Goal: Task Accomplishment & Management: Use online tool/utility

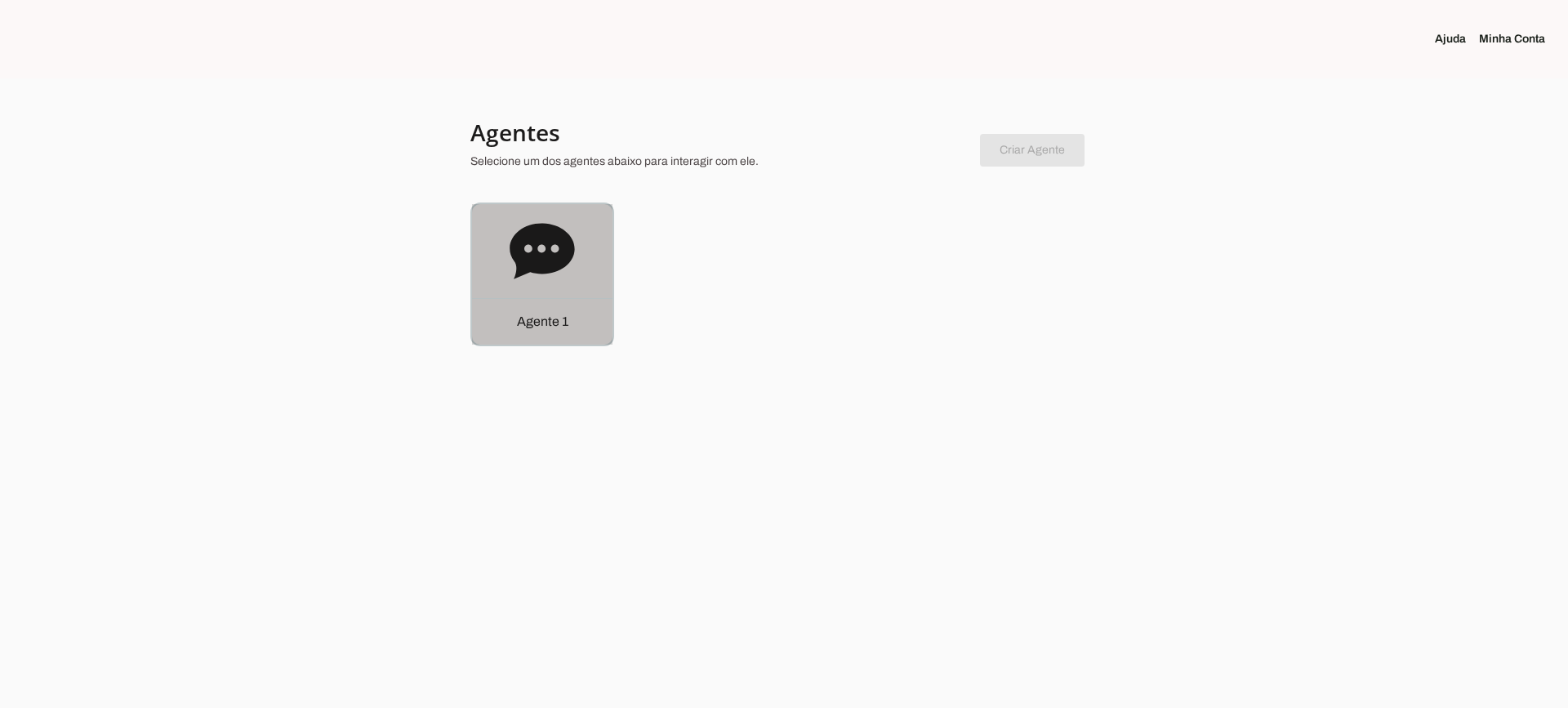
click at [541, 306] on div "Agente 1" at bounding box center [542, 321] width 141 height 47
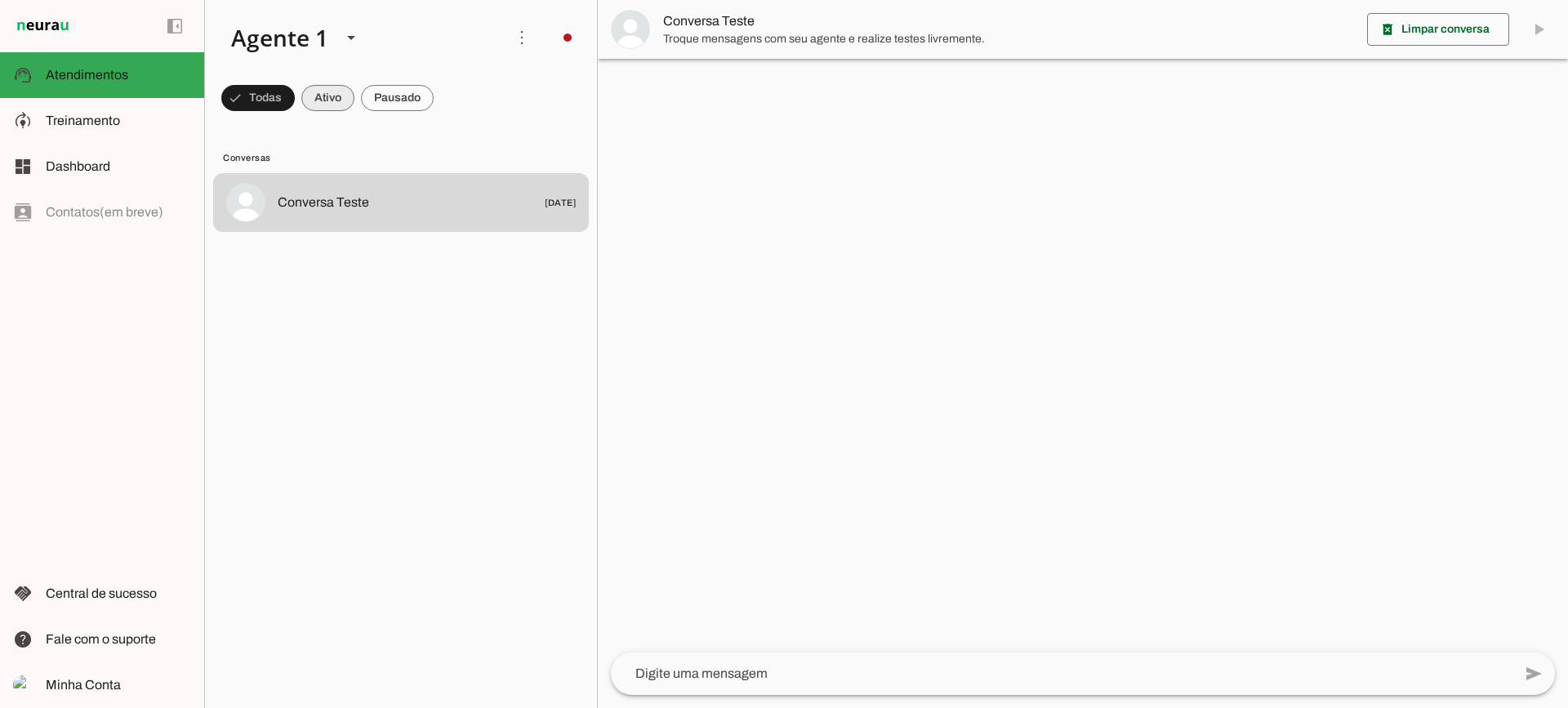
click at [295, 101] on span at bounding box center [258, 98] width 74 height 39
click at [280, 101] on span at bounding box center [251, 98] width 59 height 39
drag, startPoint x: 302, startPoint y: 94, endPoint x: 317, endPoint y: 7, distance: 88.3
click at [280, 93] on span at bounding box center [251, 98] width 59 height 39
click at [280, 101] on span at bounding box center [251, 98] width 59 height 39
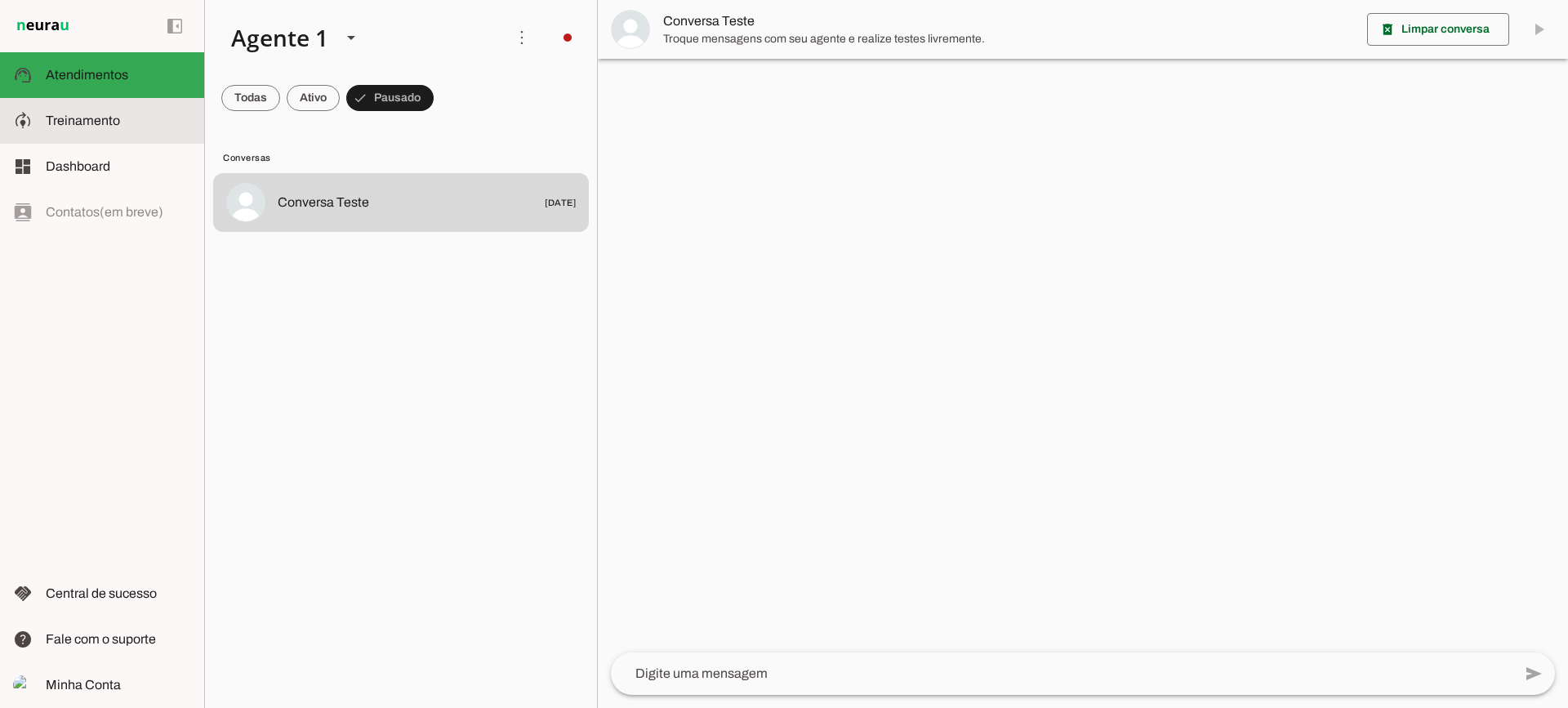
click at [136, 124] on slot at bounding box center [119, 121] width 146 height 20
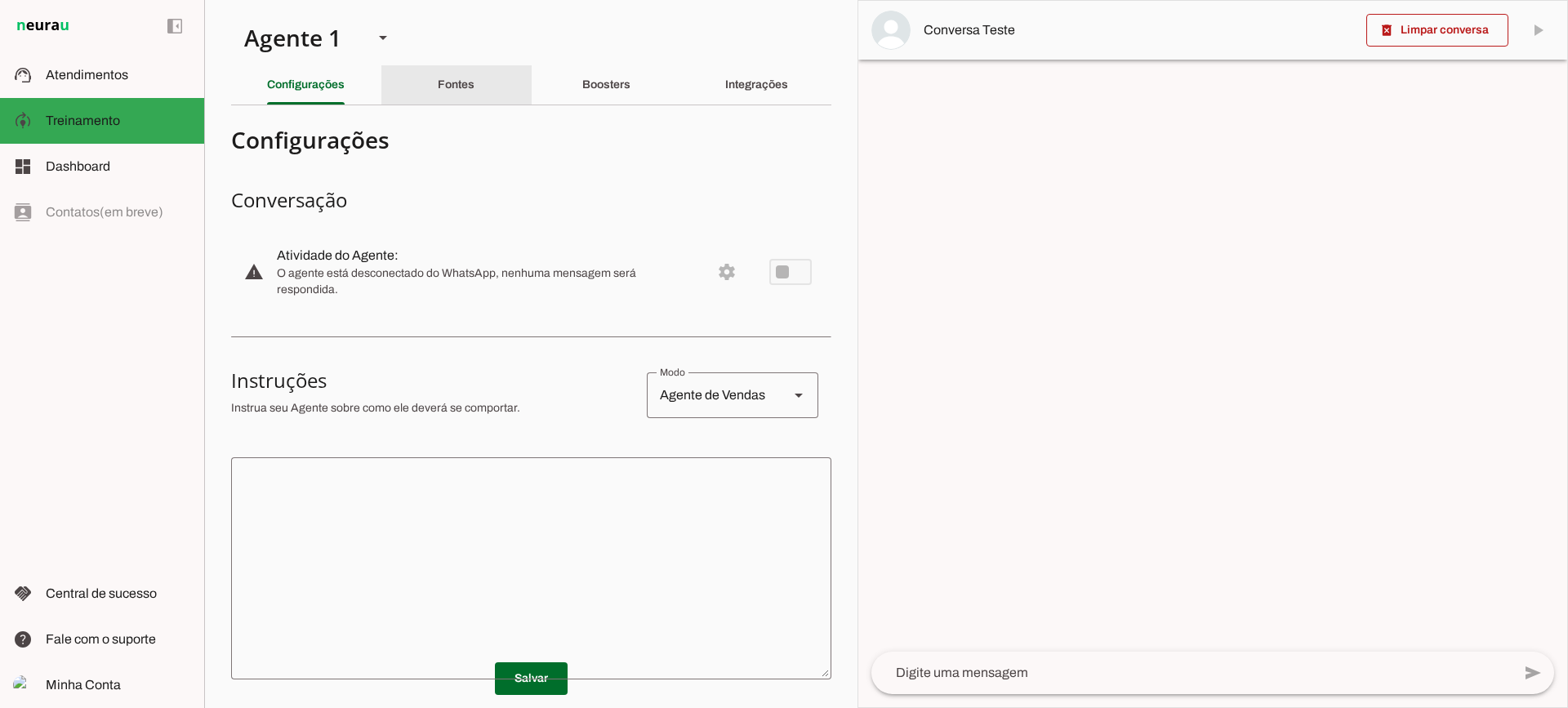
click at [459, 77] on div "Fontes" at bounding box center [455, 85] width 37 height 39
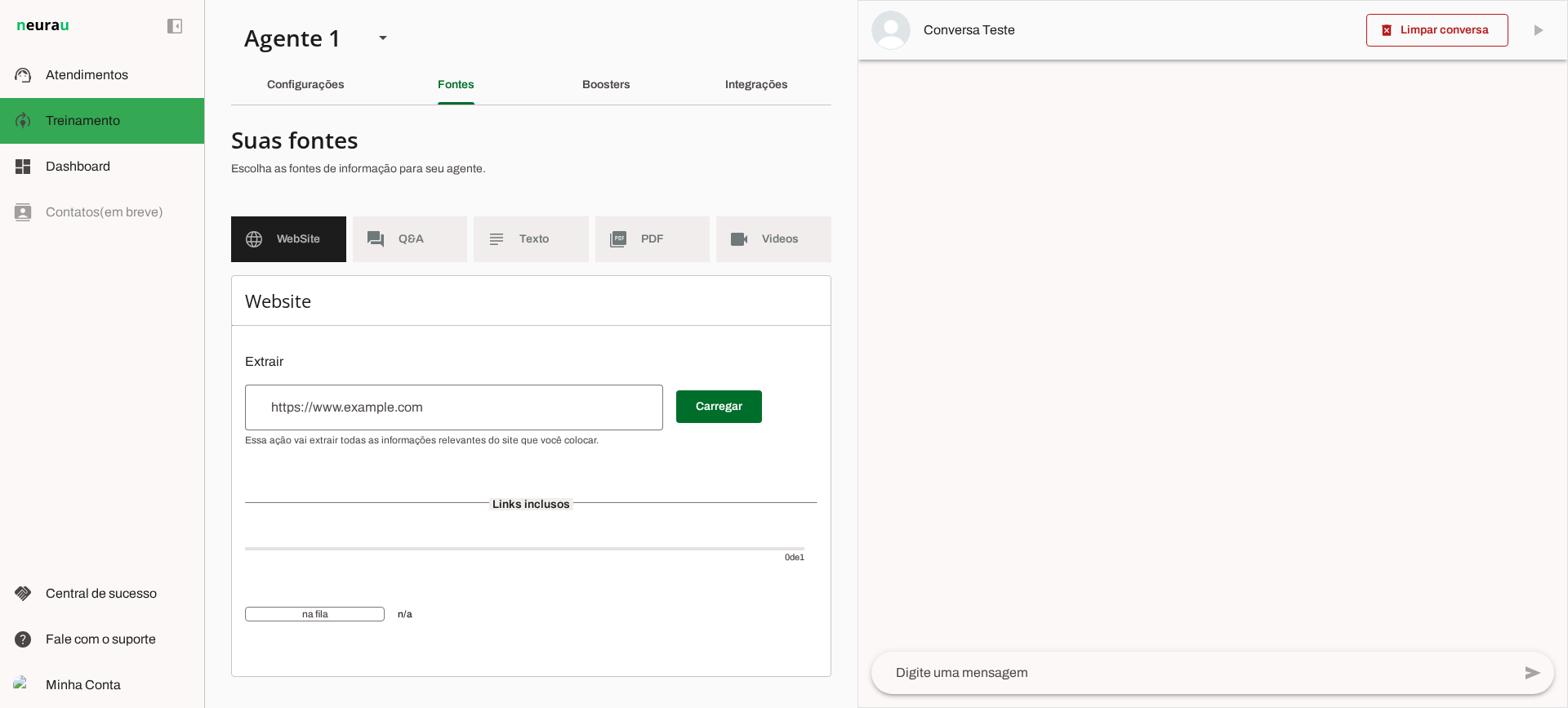
click at [548, 231] on md-item "subject Texto" at bounding box center [531, 240] width 115 height 46
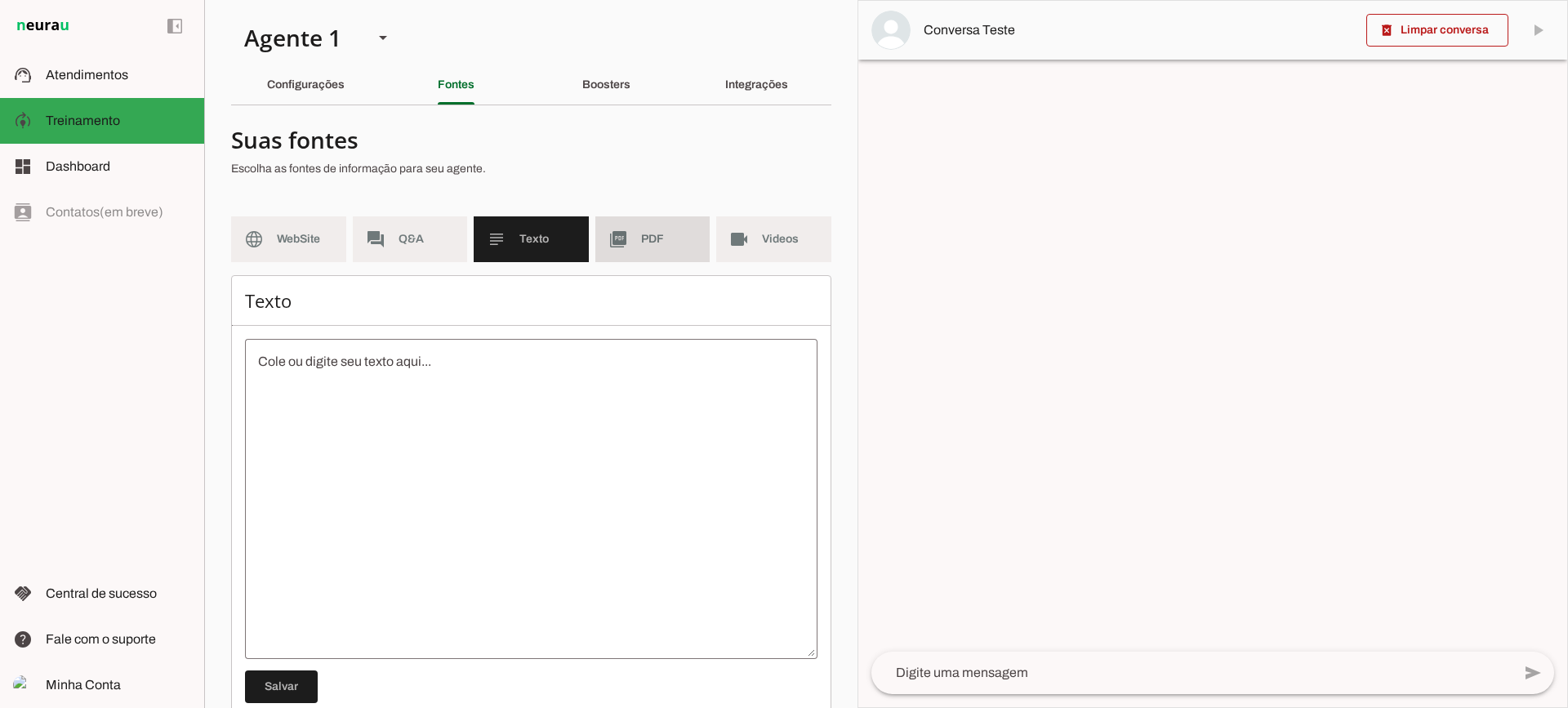
click at [656, 247] on span "PDF" at bounding box center [669, 240] width 56 height 16
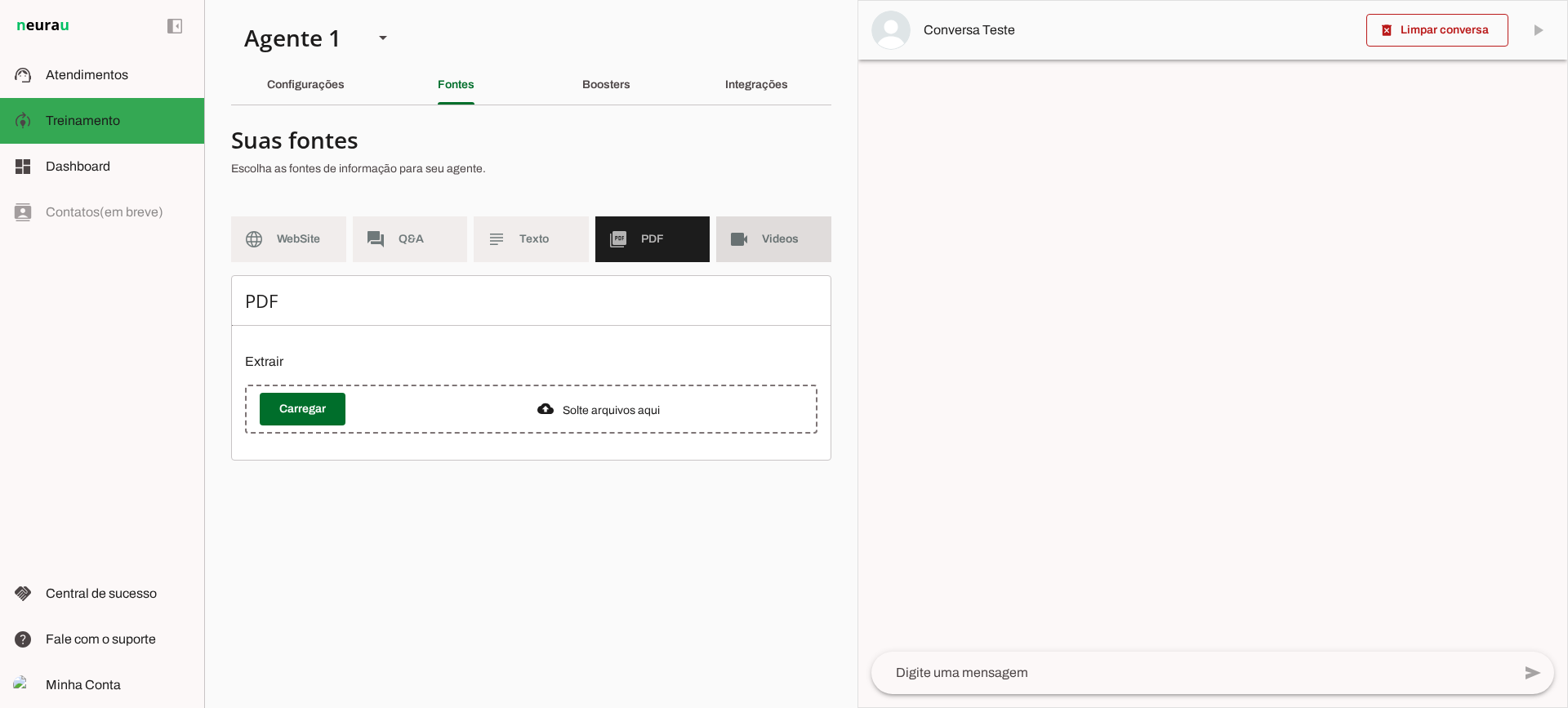
click at [787, 234] on span "Videos" at bounding box center [790, 240] width 56 height 16
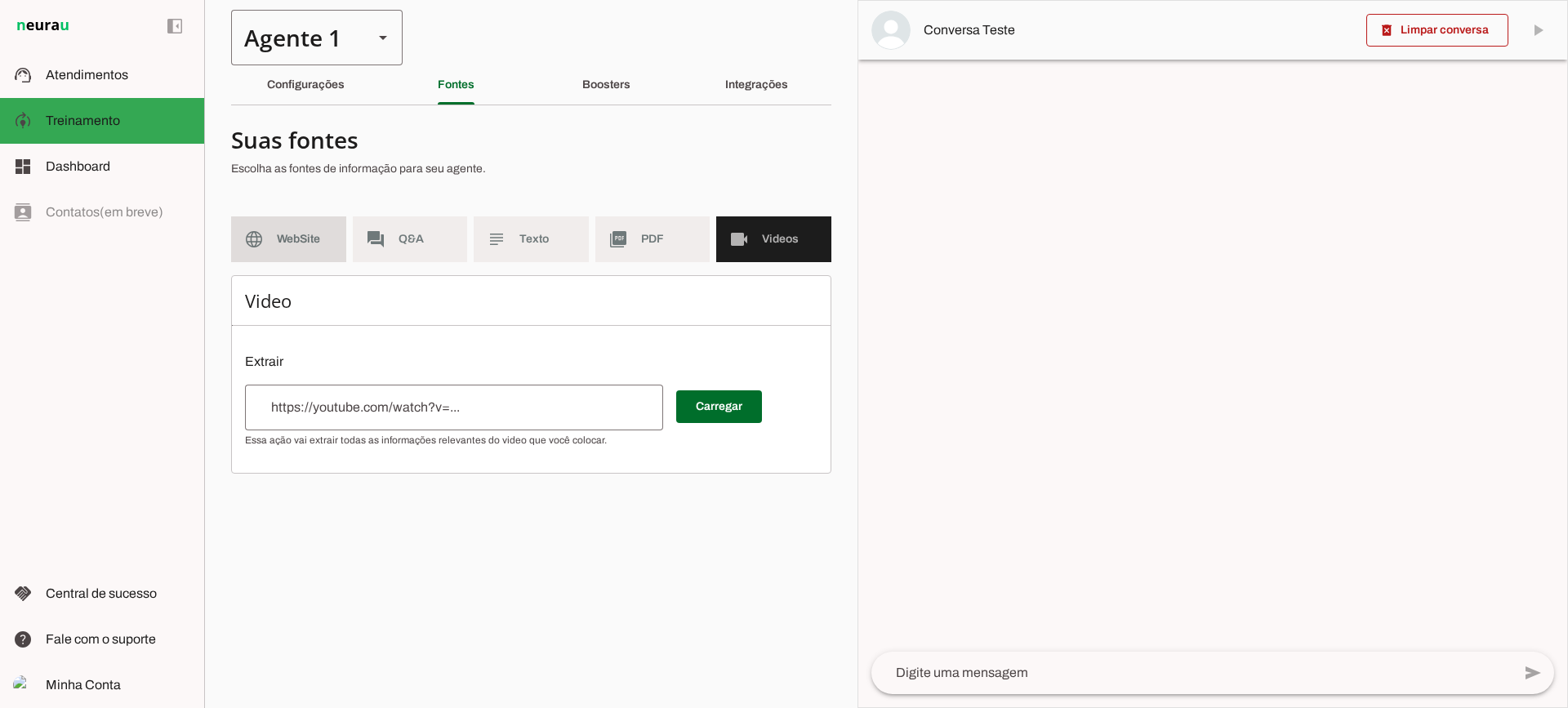
drag, startPoint x: 297, startPoint y: 232, endPoint x: 334, endPoint y: 1, distance: 233.9
click at [298, 231] on span "WebSite" at bounding box center [305, 240] width 56 height 16
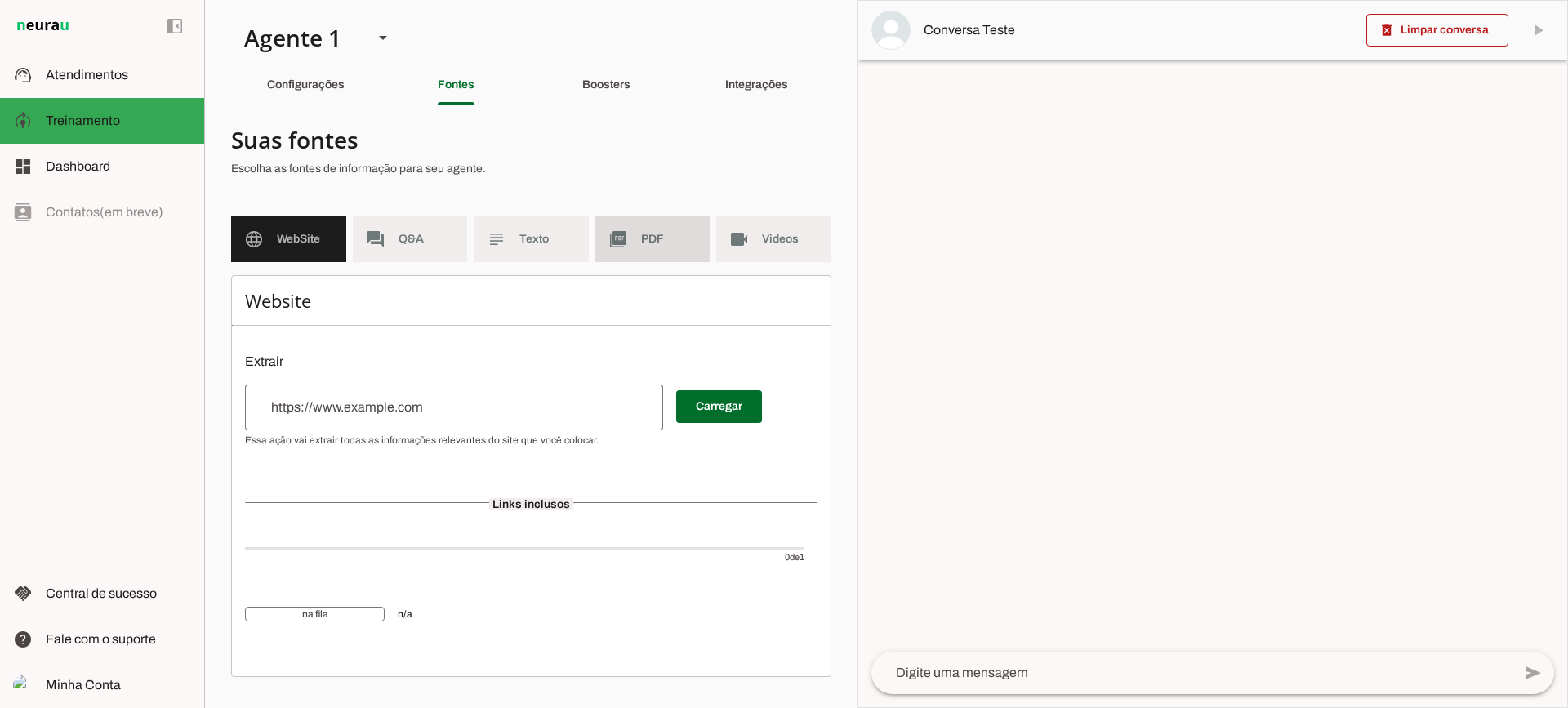
click at [692, 259] on md-item "picture_as_pdf PDF" at bounding box center [652, 240] width 115 height 46
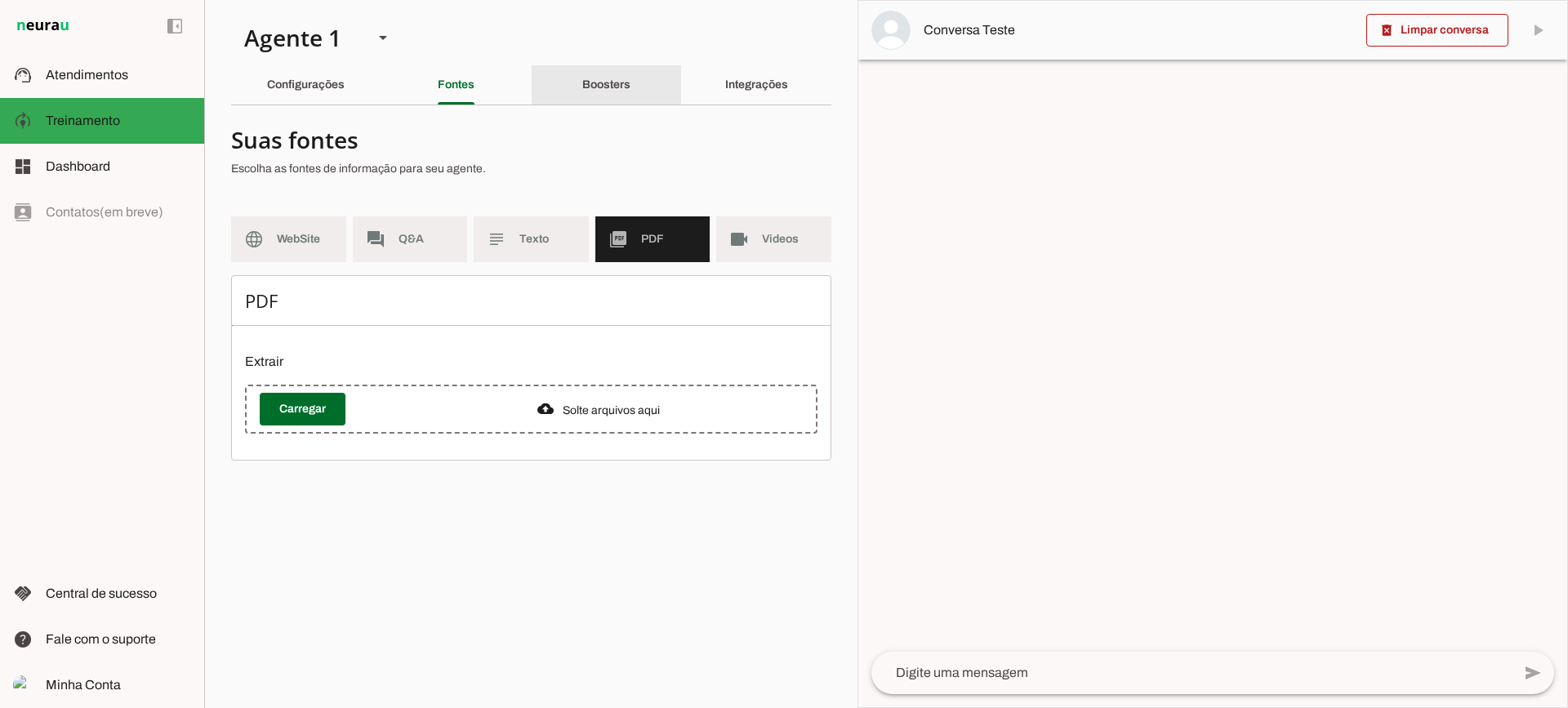
click at [616, 69] on div "Boosters" at bounding box center [606, 85] width 48 height 39
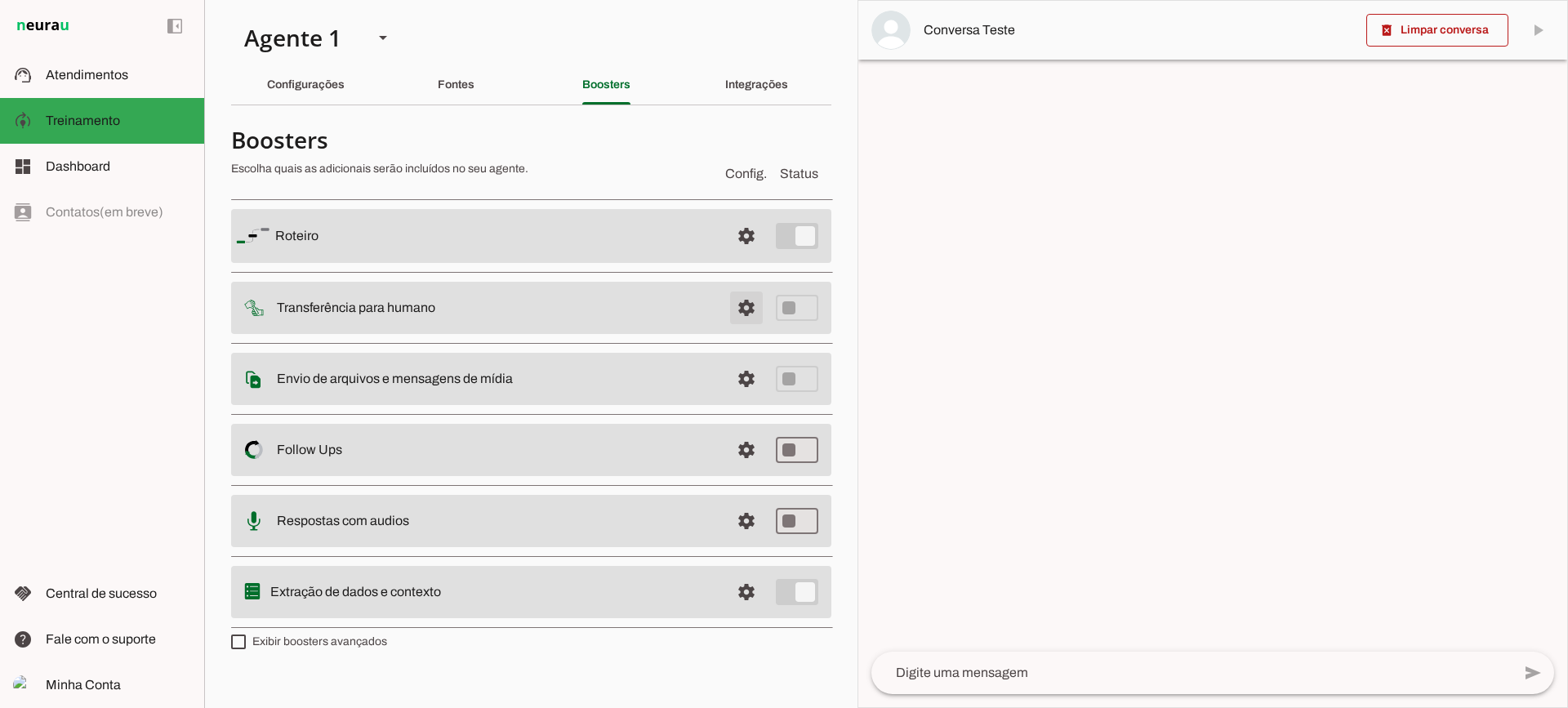
click at [761, 256] on span at bounding box center [746, 236] width 39 height 39
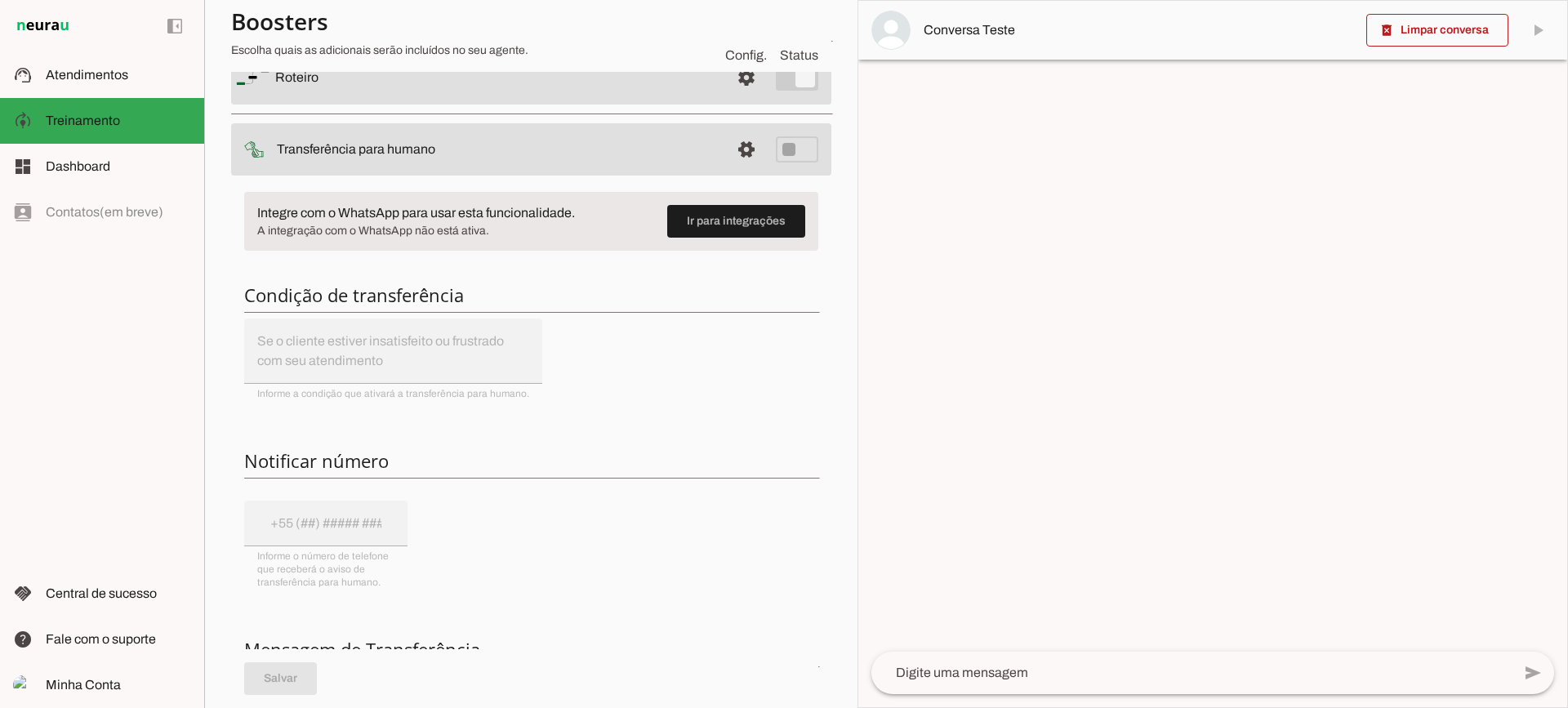
scroll to position [82, 0]
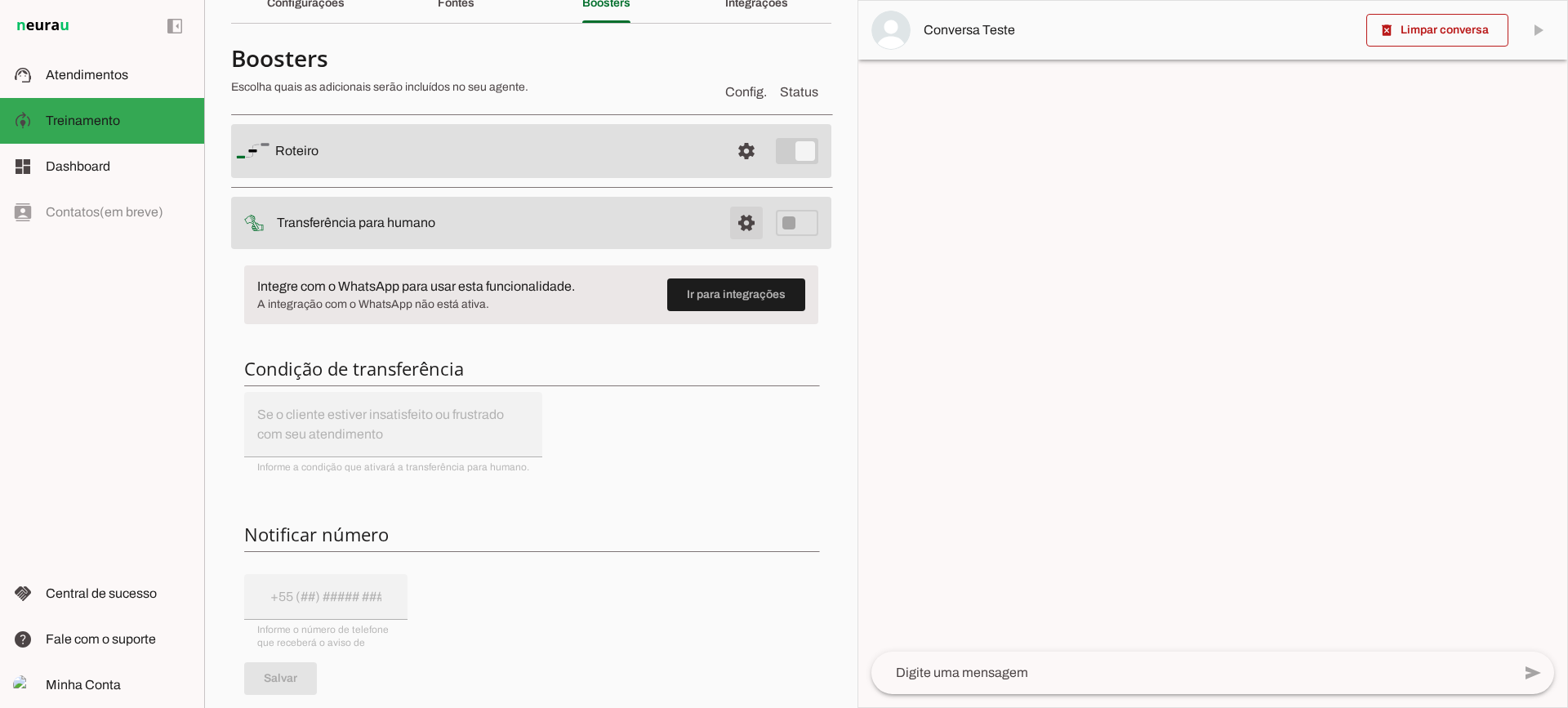
click at [734, 171] on span at bounding box center [746, 151] width 39 height 39
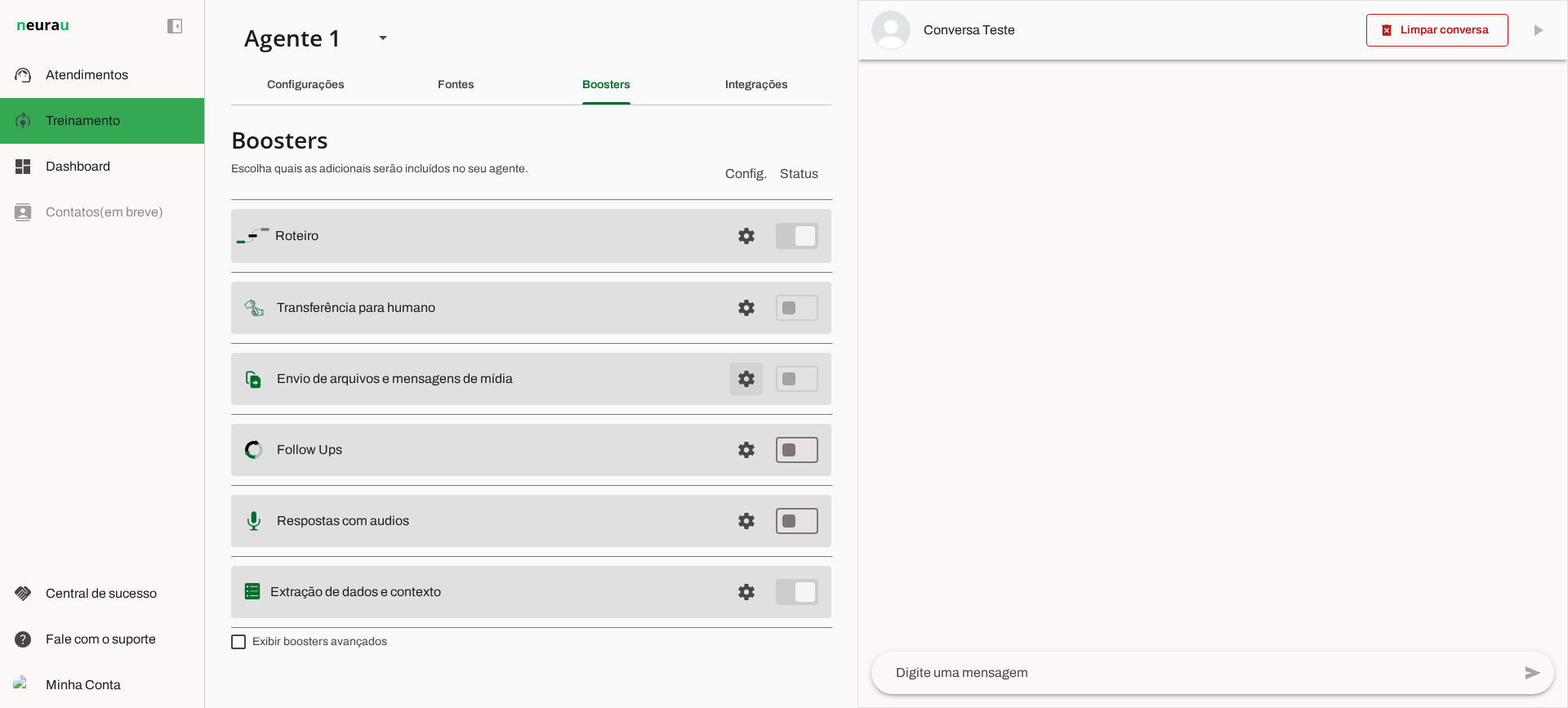
click at [739, 256] on span at bounding box center [746, 236] width 39 height 39
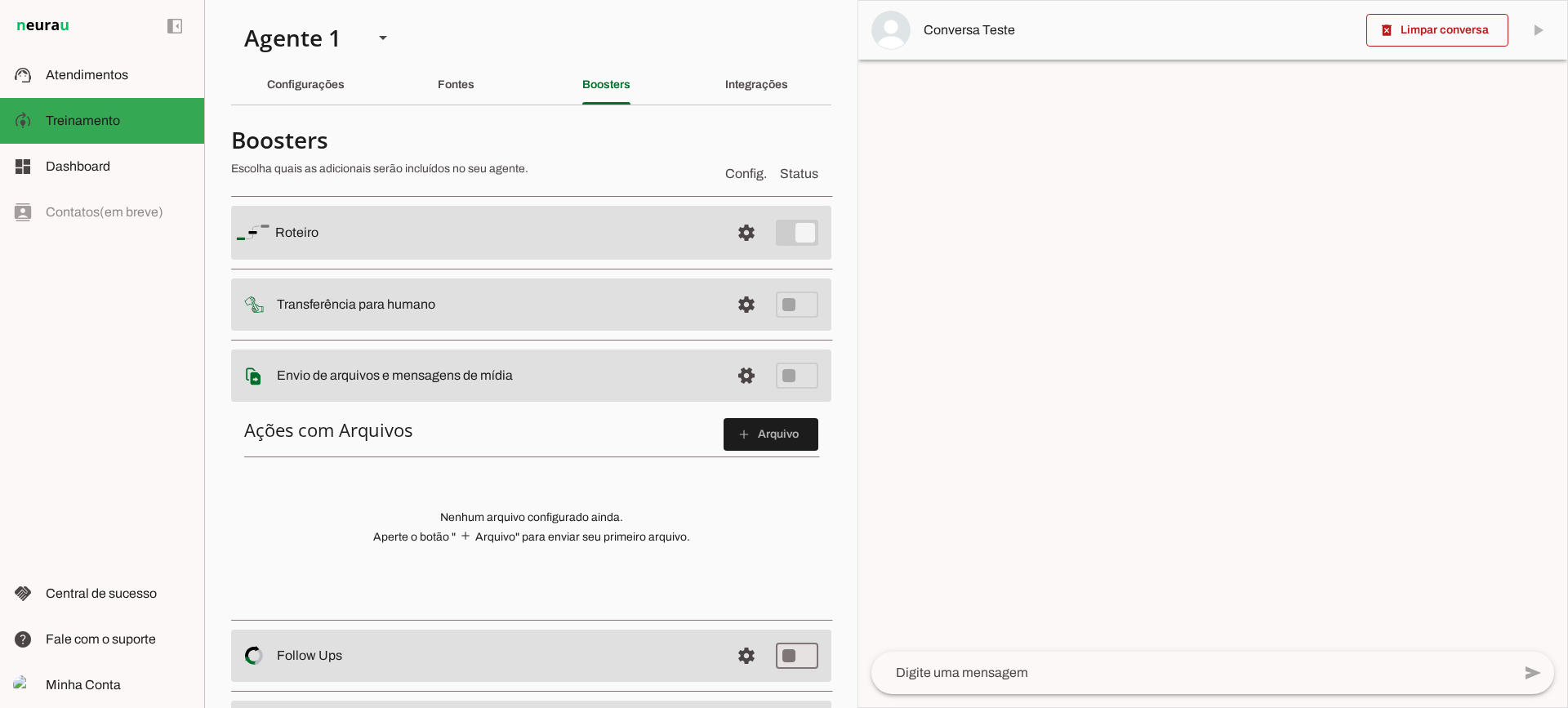
scroll to position [164, 0]
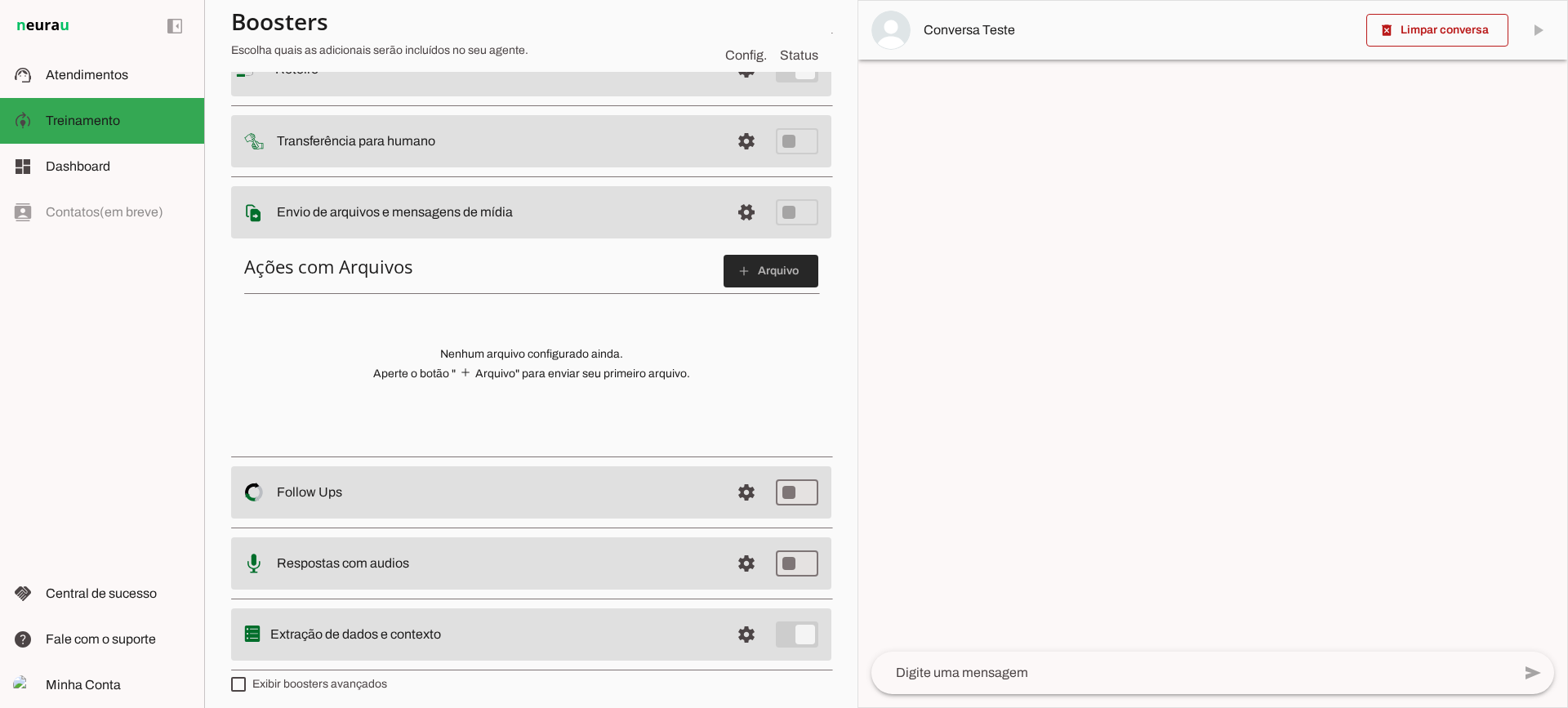
click at [742, 280] on span at bounding box center [771, 271] width 95 height 39
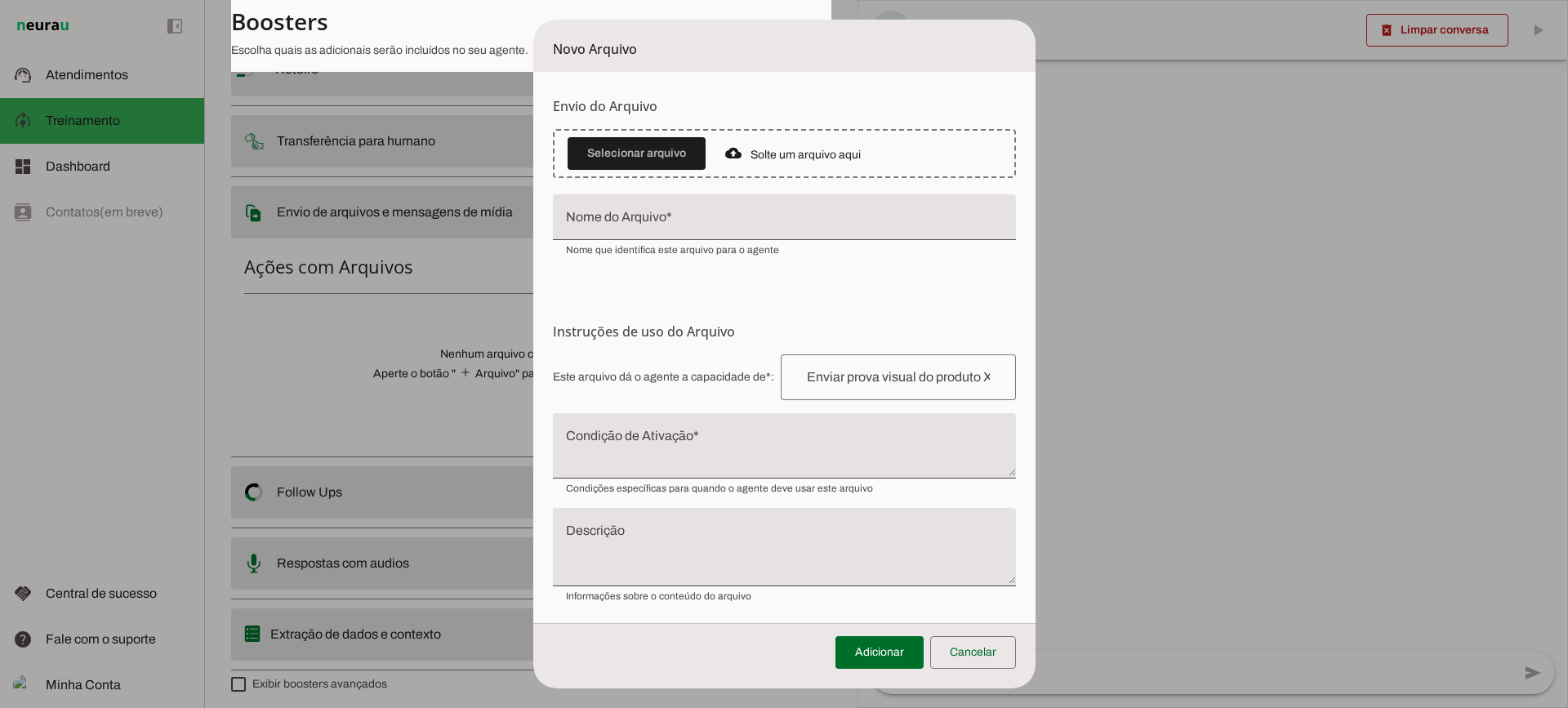
click at [678, 447] on textarea "Condição de Ativação" at bounding box center [784, 452] width 463 height 39
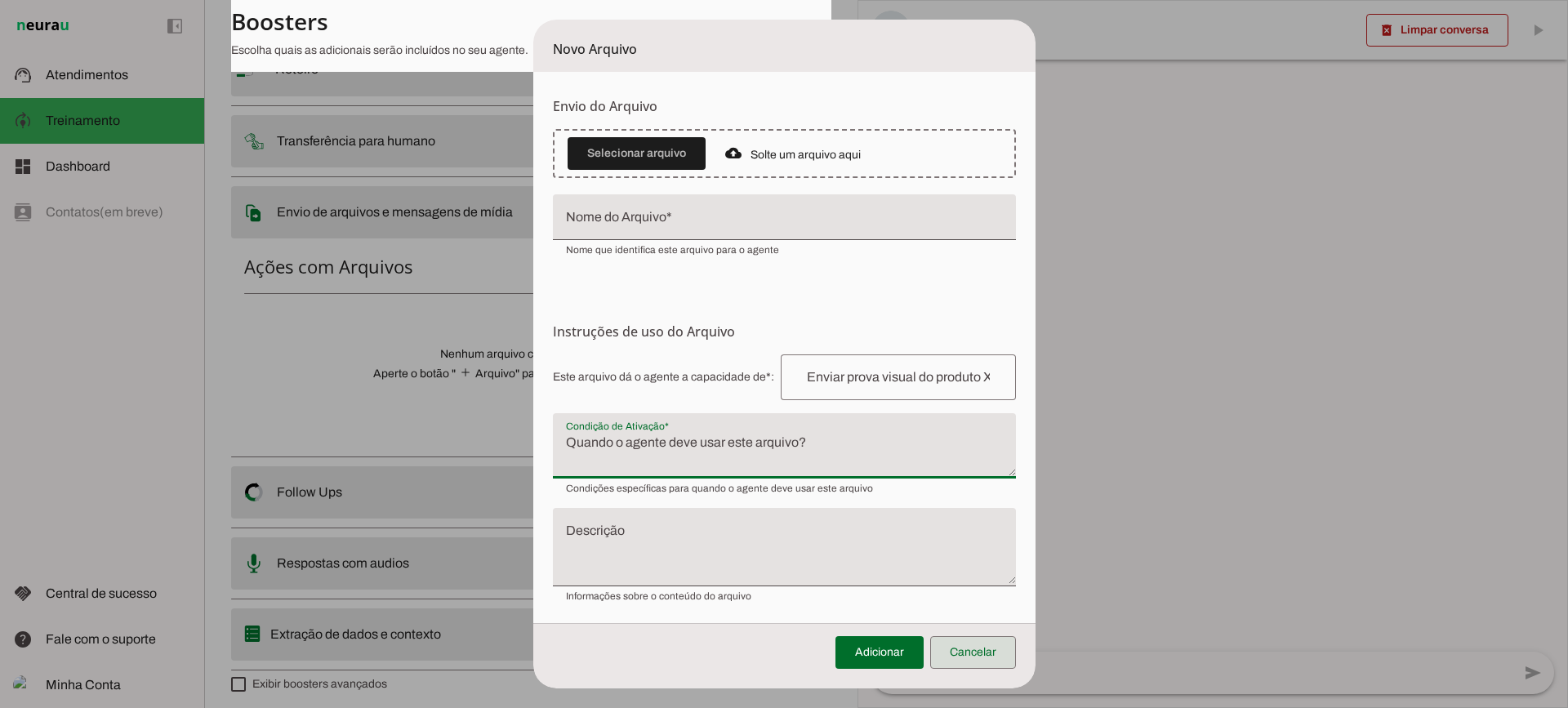
click at [987, 656] on span at bounding box center [973, 652] width 86 height 39
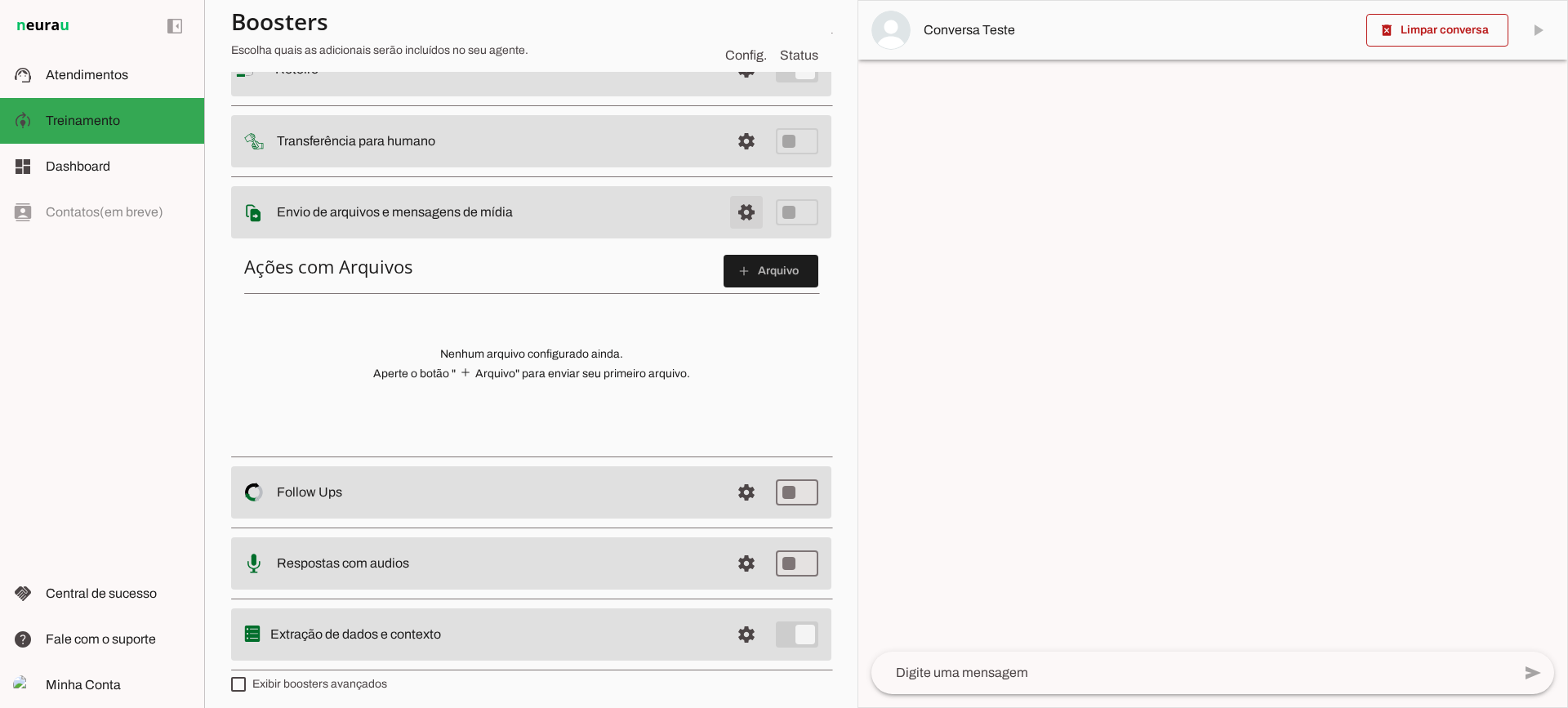
click at [727, 89] on span at bounding box center [746, 69] width 39 height 39
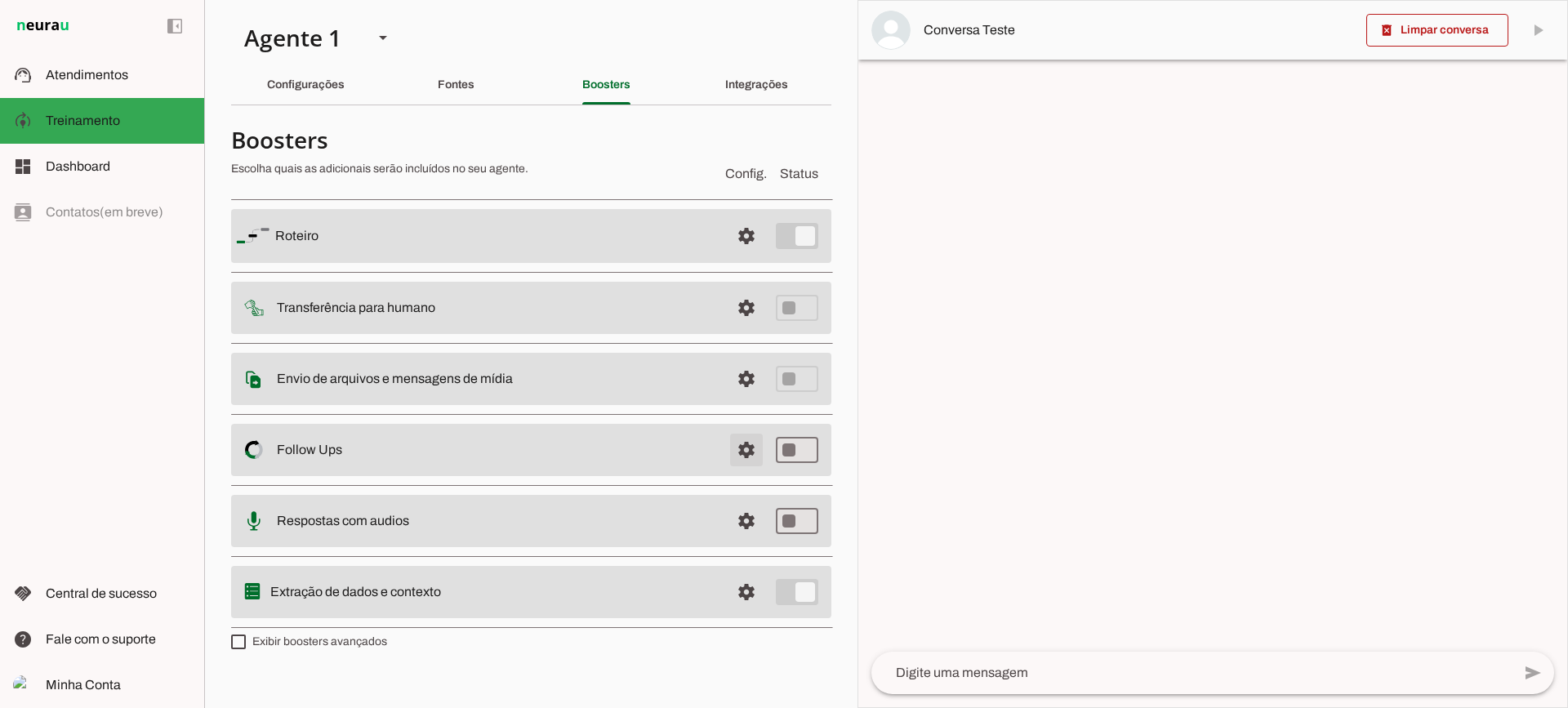
click at [737, 256] on span at bounding box center [746, 236] width 39 height 39
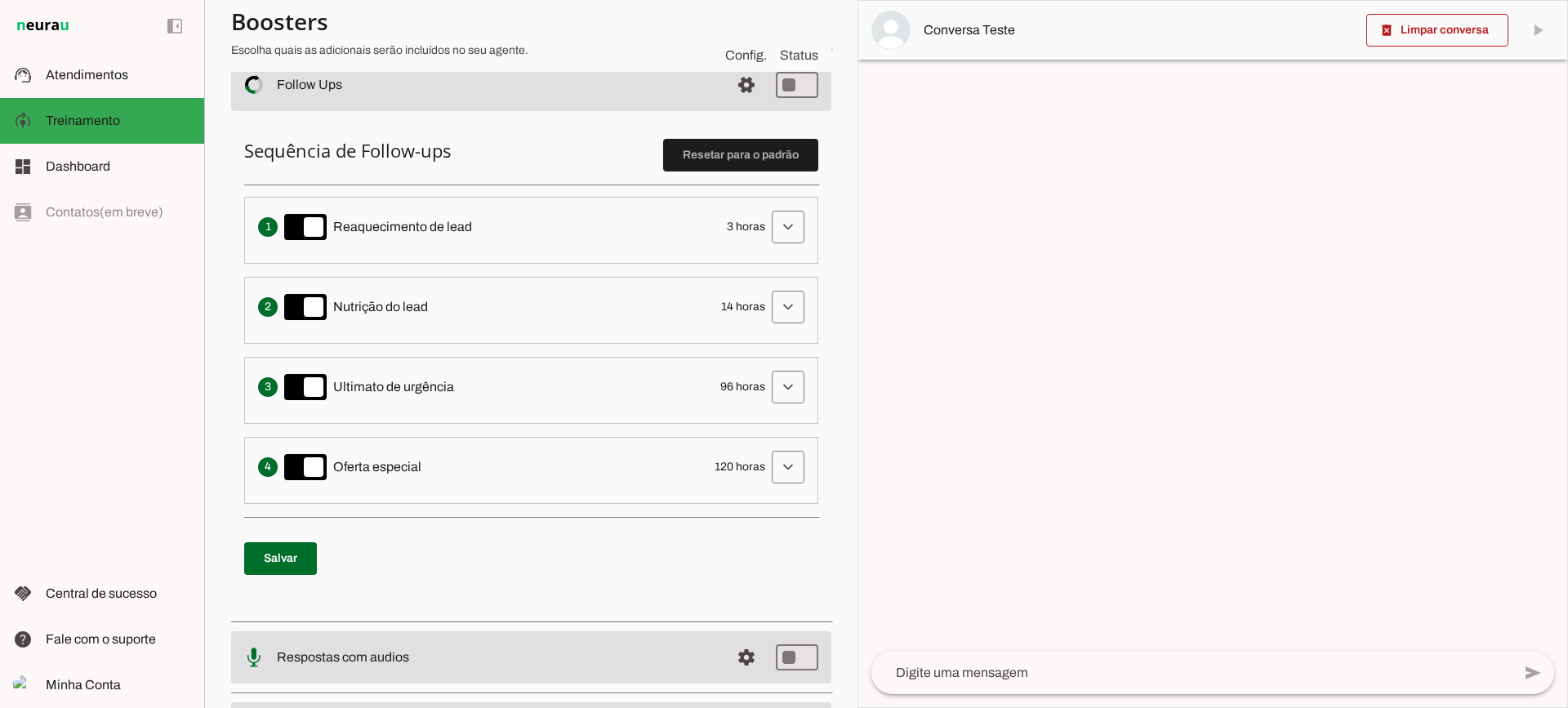
scroll to position [327, 0]
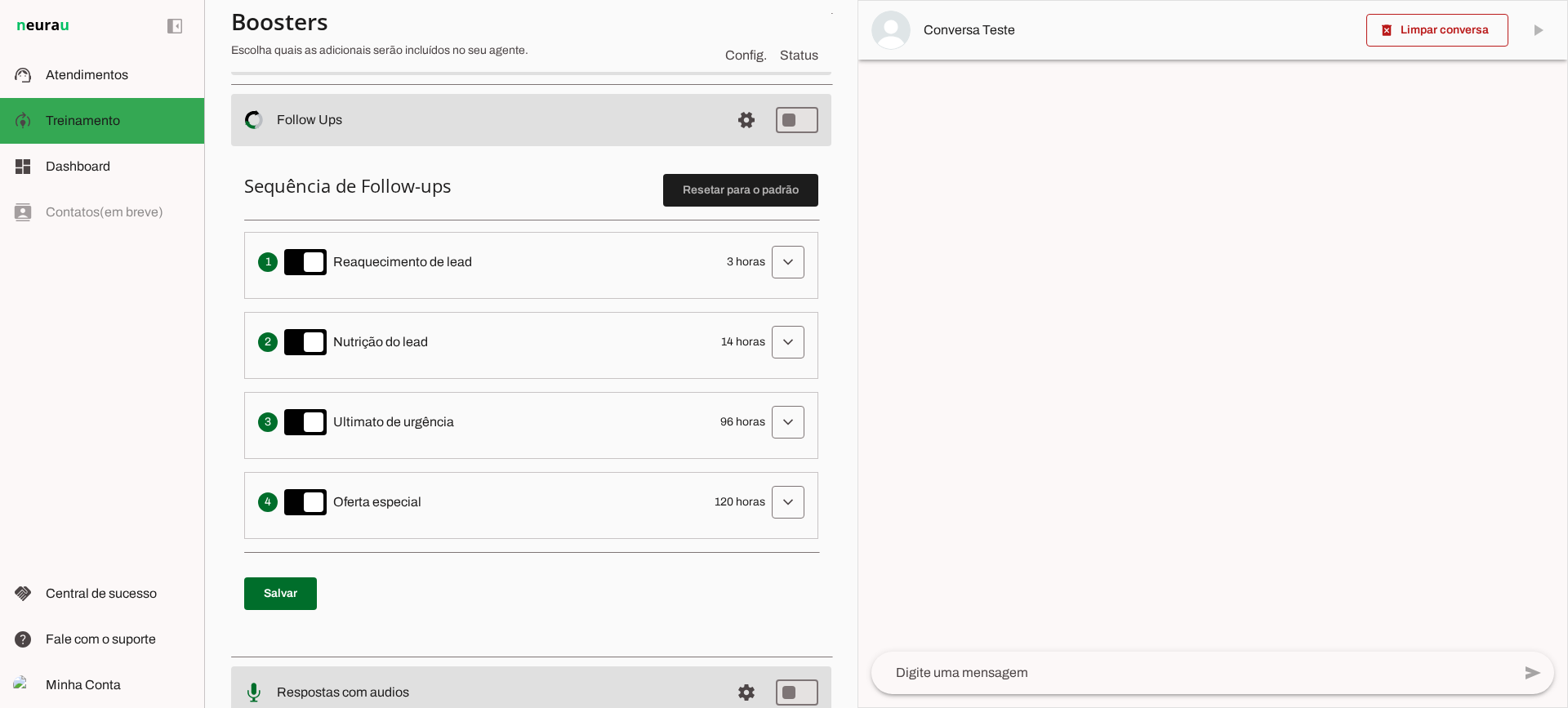
click at [754, 262] on div "Envia uma mensagem para reengajar leads que pararam de responder, incentivando-…" at bounding box center [531, 262] width 546 height 33
click at [768, 262] on span at bounding box center [788, 262] width 39 height 39
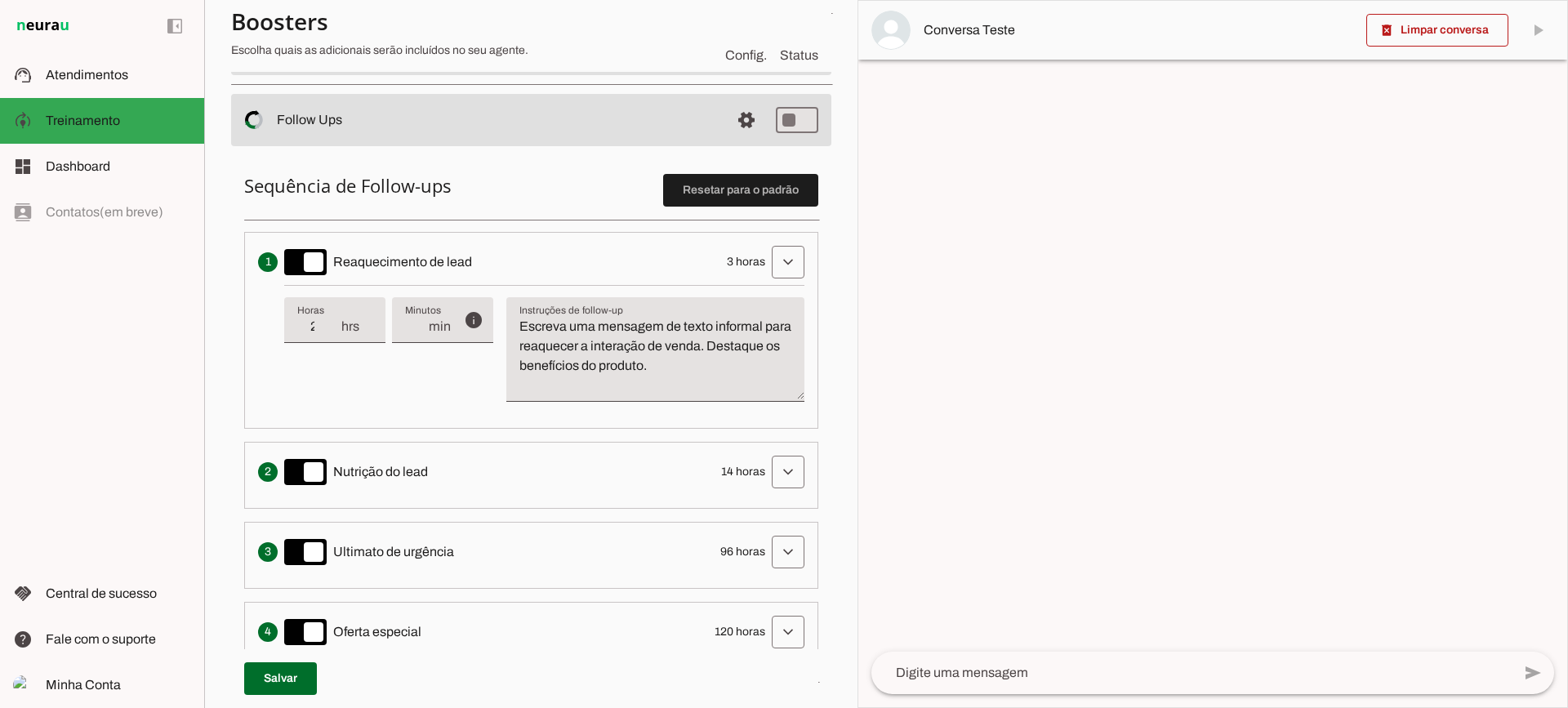
type input "2"
type md-filled-text-field "2"
click at [334, 329] on input "2" at bounding box center [319, 327] width 43 height 20
type input "1"
type md-filled-text-field "1"
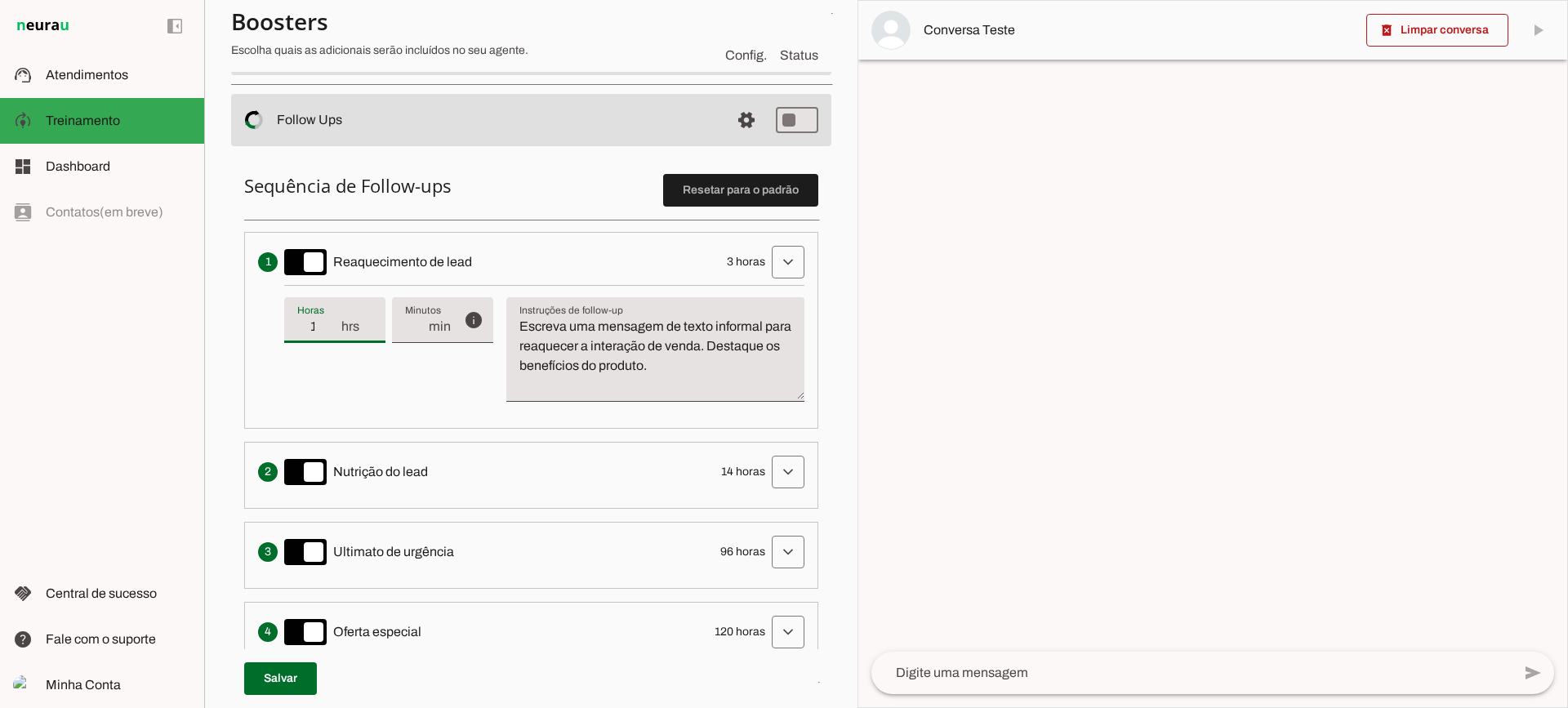
click at [334, 329] on input "1" at bounding box center [319, 327] width 43 height 20
type input "2"
type md-filled-text-field "2"
click at [334, 323] on input "2" at bounding box center [319, 327] width 43 height 20
type input "3"
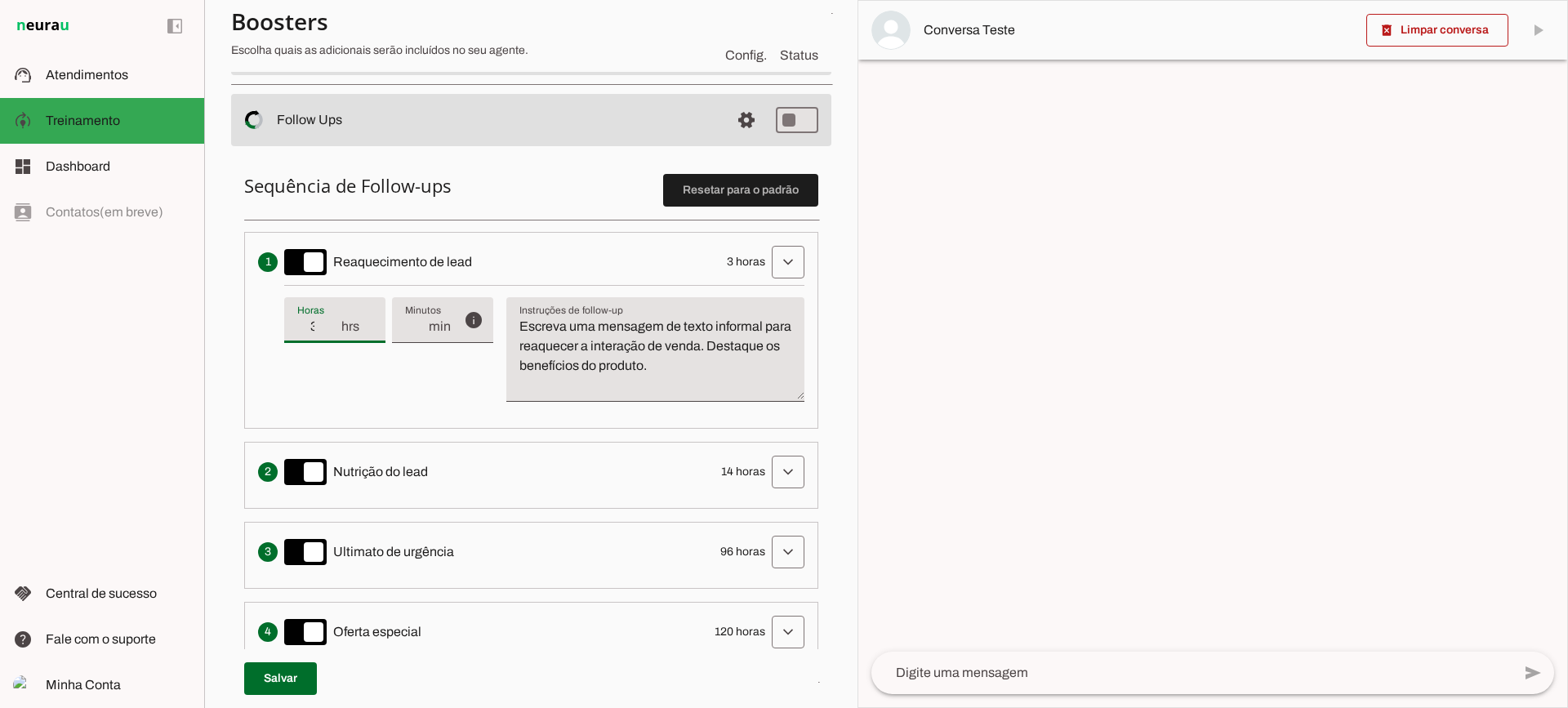
type md-filled-text-field "3"
click at [334, 323] on input "3" at bounding box center [319, 327] width 43 height 20
type input "4"
type md-filled-text-field "4"
click at [334, 323] on input "4" at bounding box center [319, 327] width 43 height 20
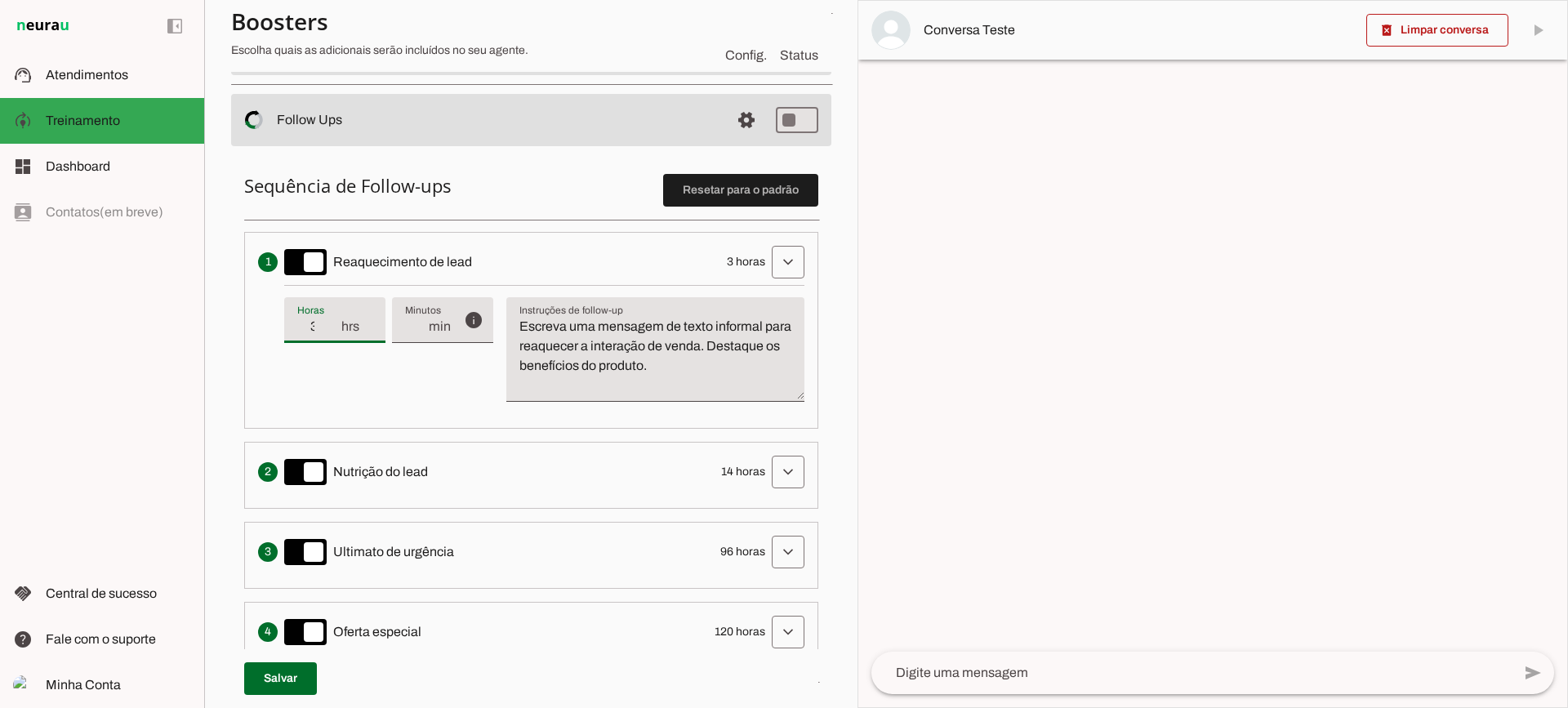
type input "3"
type md-filled-text-field "3"
click at [332, 336] on input "3" at bounding box center [319, 327] width 43 height 20
click at [700, 353] on textarea "Escreva uma mensagem de texto informal para reaquecer a interação de venda. Des…" at bounding box center [655, 356] width 298 height 78
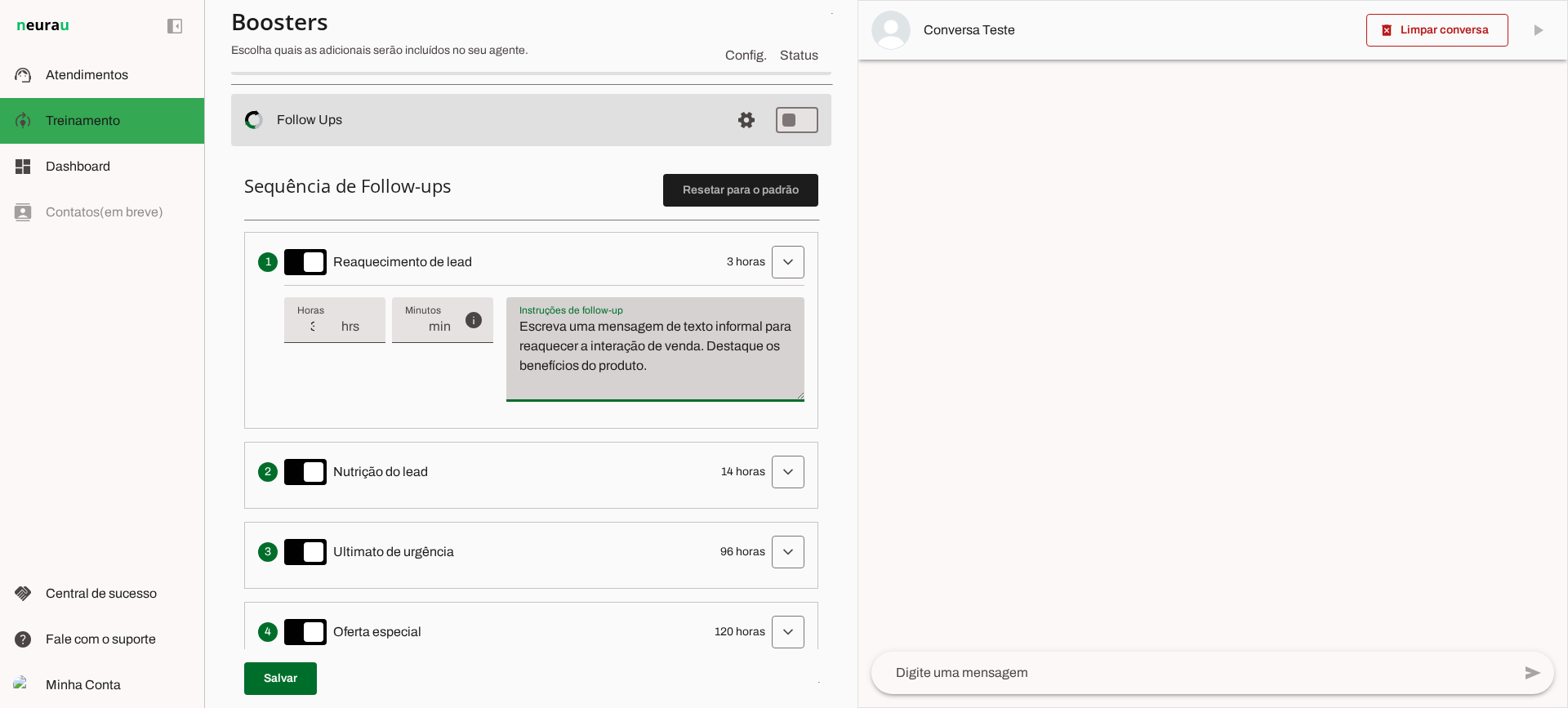
drag, startPoint x: 737, startPoint y: 371, endPoint x: 521, endPoint y: 302, distance: 226.8
click at [519, 300] on div "Escreva uma mensagem de texto informal para reaquecer a interação de venda. Des…" at bounding box center [655, 350] width 298 height 105
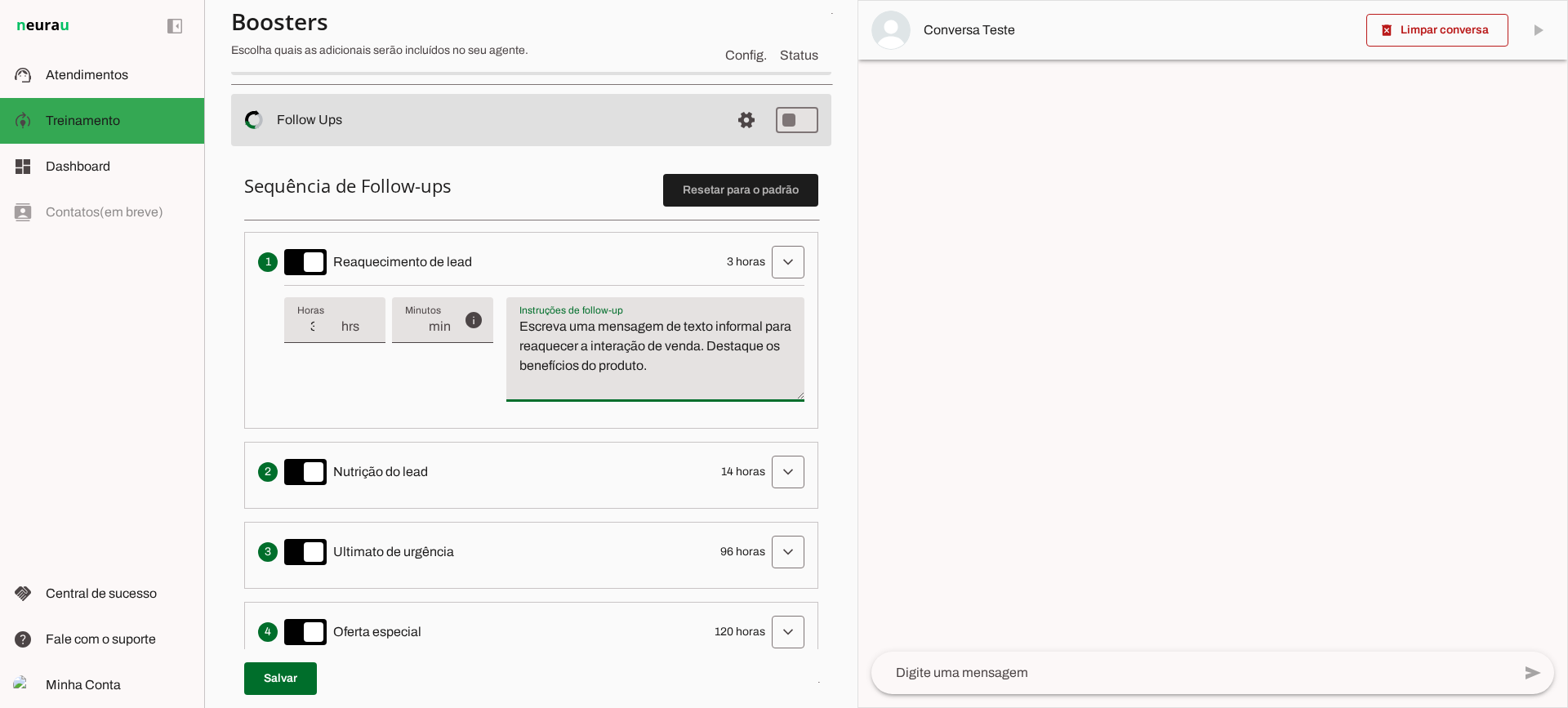
click at [398, 387] on div "info Tempo de atraso / inatividade O tempo de atraso é o tempo de inatividade d…" at bounding box center [544, 350] width 520 height 130
click at [747, 372] on textarea "Escreva uma mensagem de texto informal para reaquecer a interação de venda. Des…" at bounding box center [655, 356] width 298 height 78
drag, startPoint x: 753, startPoint y: 384, endPoint x: 499, endPoint y: 285, distance: 272.6
click at [499, 297] on div "info Tempo de atraso / inatividade O tempo de atraso é o tempo de inatividade d…" at bounding box center [544, 350] width 520 height 130
type textarea "Escreva uma mensagem de texto informal para reaquecer a interação de venda. Des…"
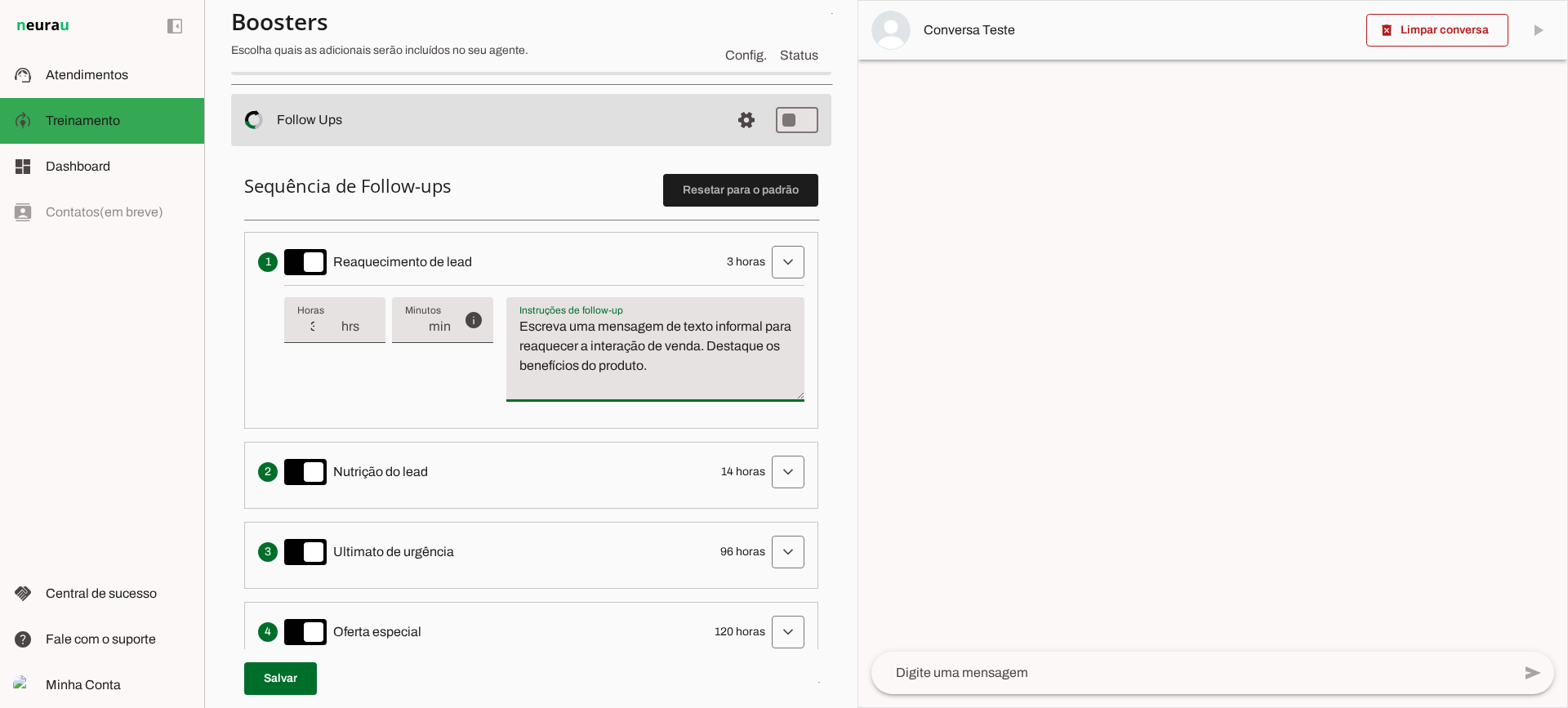
click at [601, 384] on textarea "Escreva uma mensagem de texto informal para reaquecer a interação de venda. Des…" at bounding box center [655, 356] width 298 height 78
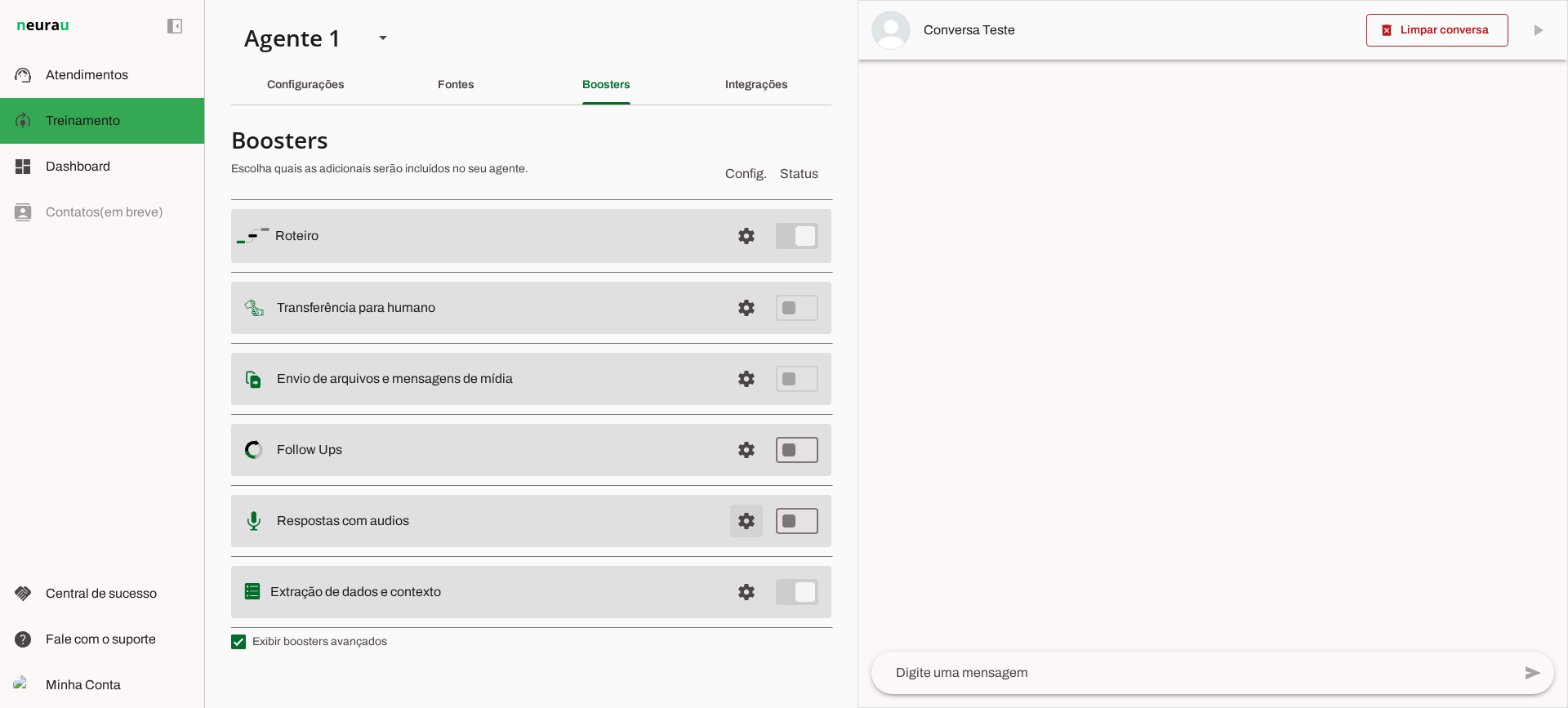
click at [742, 256] on span at bounding box center [746, 236] width 39 height 39
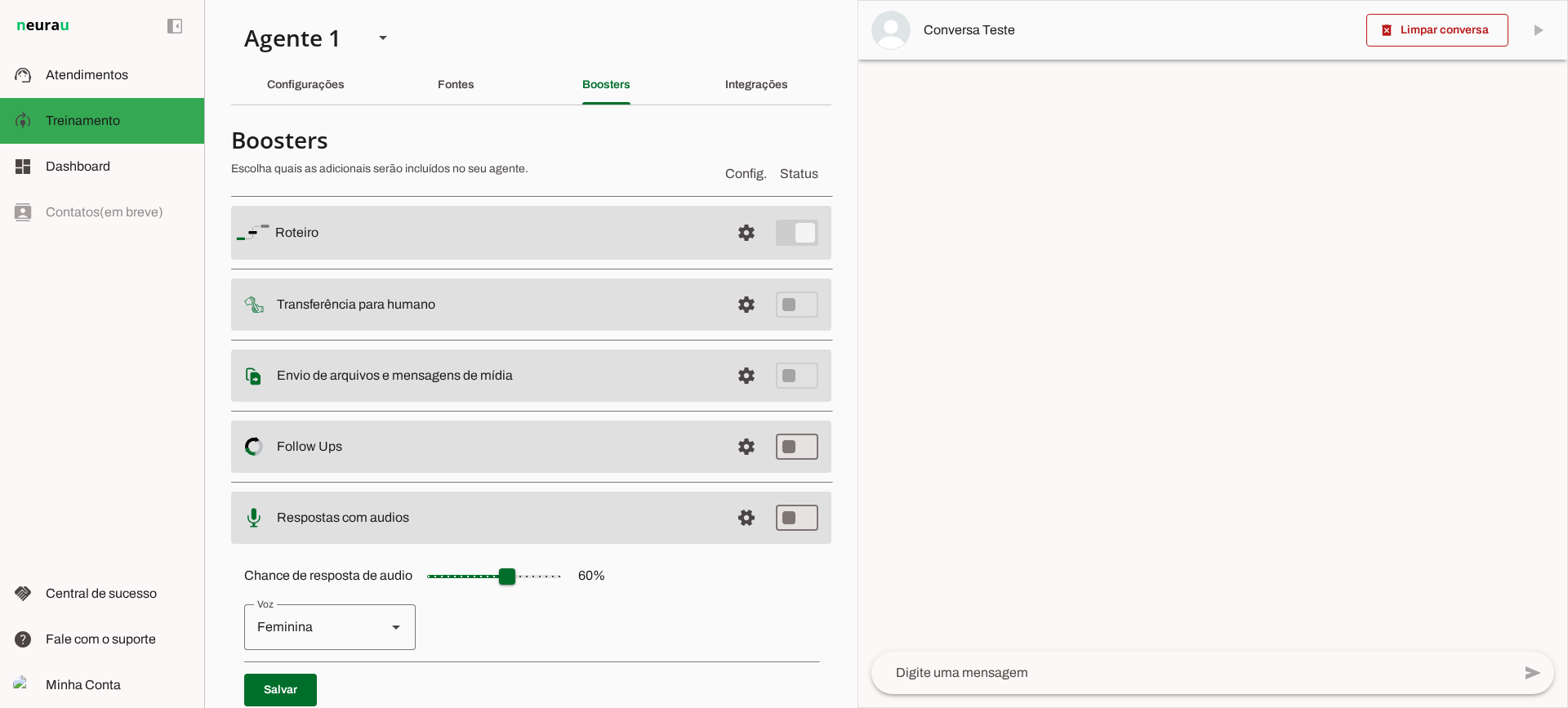
scroll to position [150, 0]
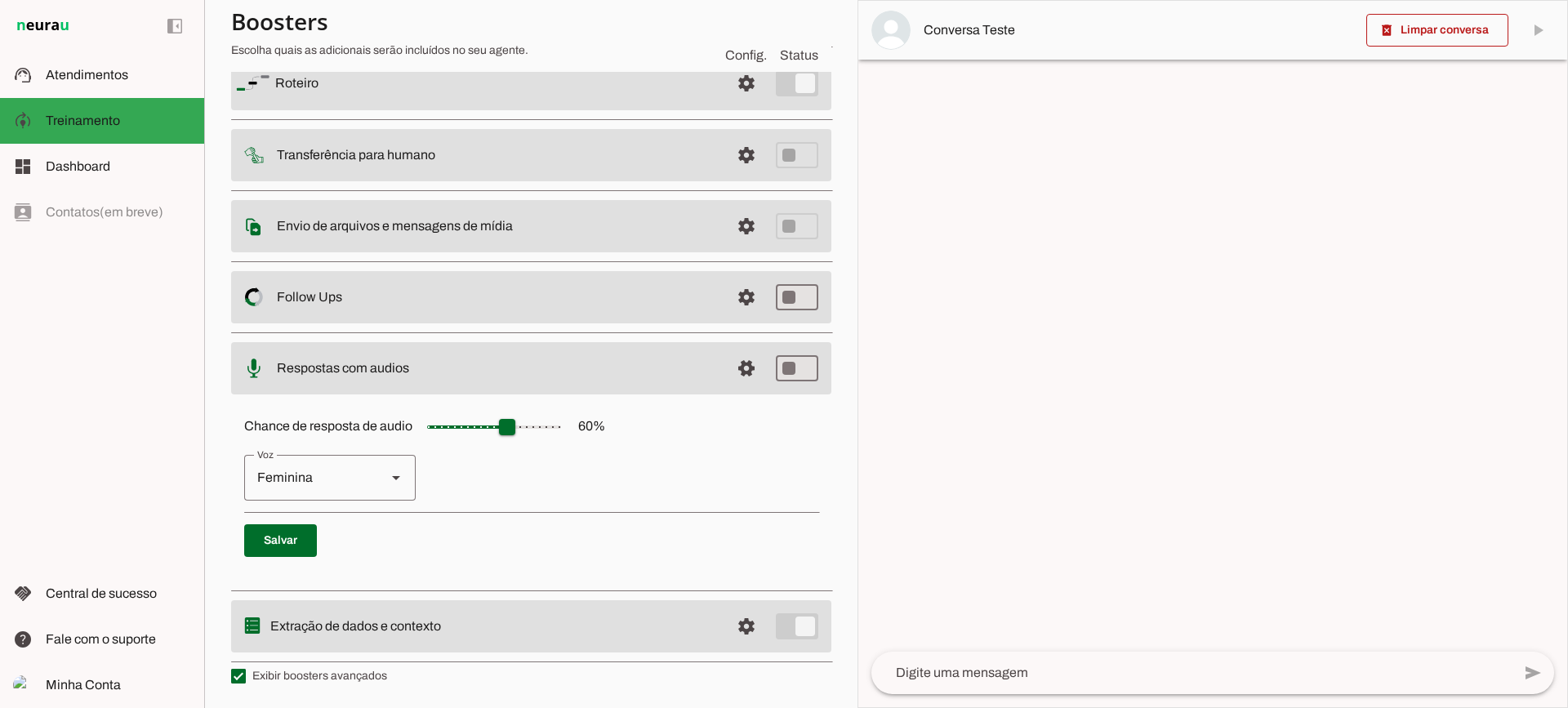
click at [340, 477] on div "Feminina" at bounding box center [309, 477] width 129 height 46
click at [356, 474] on div "Masculina" at bounding box center [309, 477] width 129 height 46
click at [358, 487] on div "Feminina" at bounding box center [309, 477] width 129 height 46
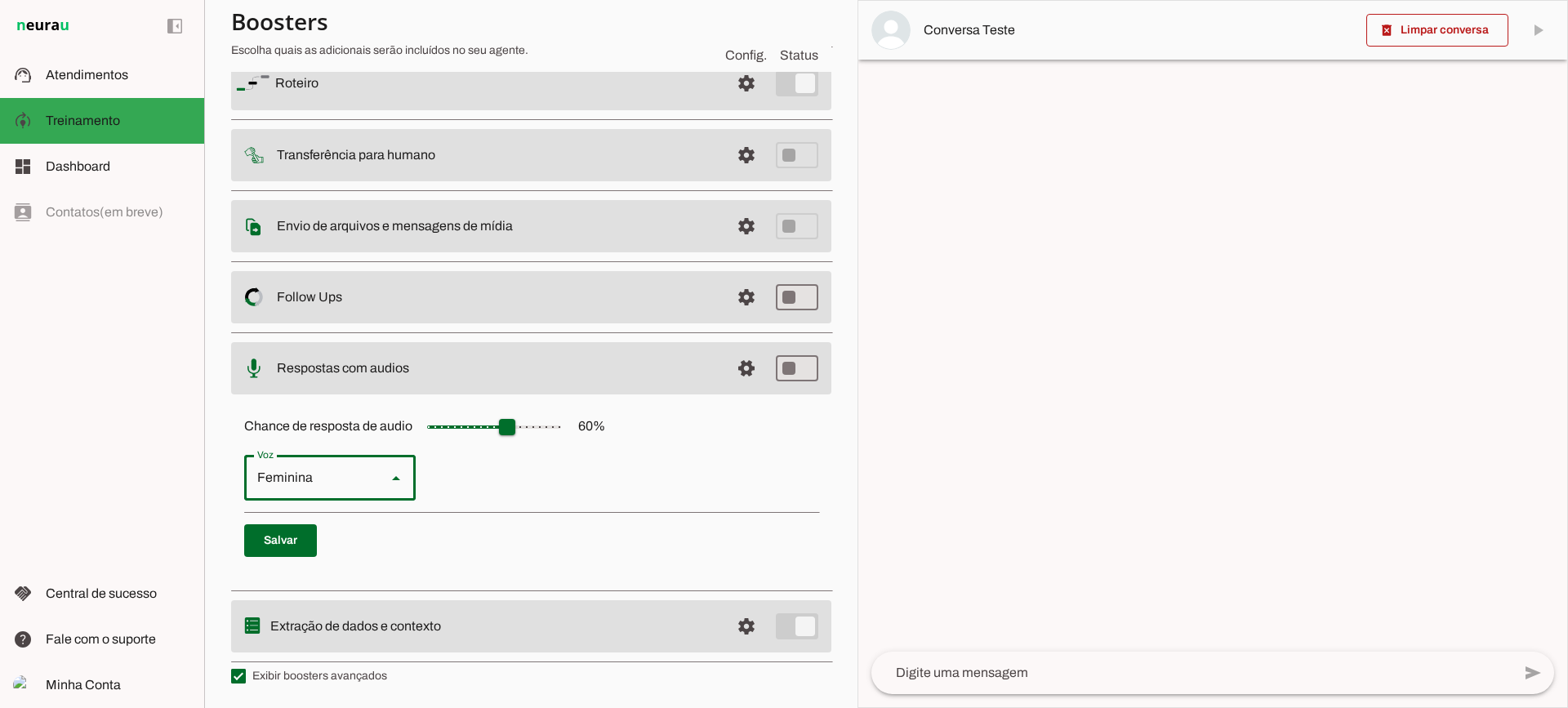
drag, startPoint x: 342, startPoint y: 576, endPoint x: 361, endPoint y: 561, distance: 24.2
type md-outlined-select "cjVigY5qzO86Huf0OWal"
click at [727, 103] on span at bounding box center [746, 83] width 39 height 39
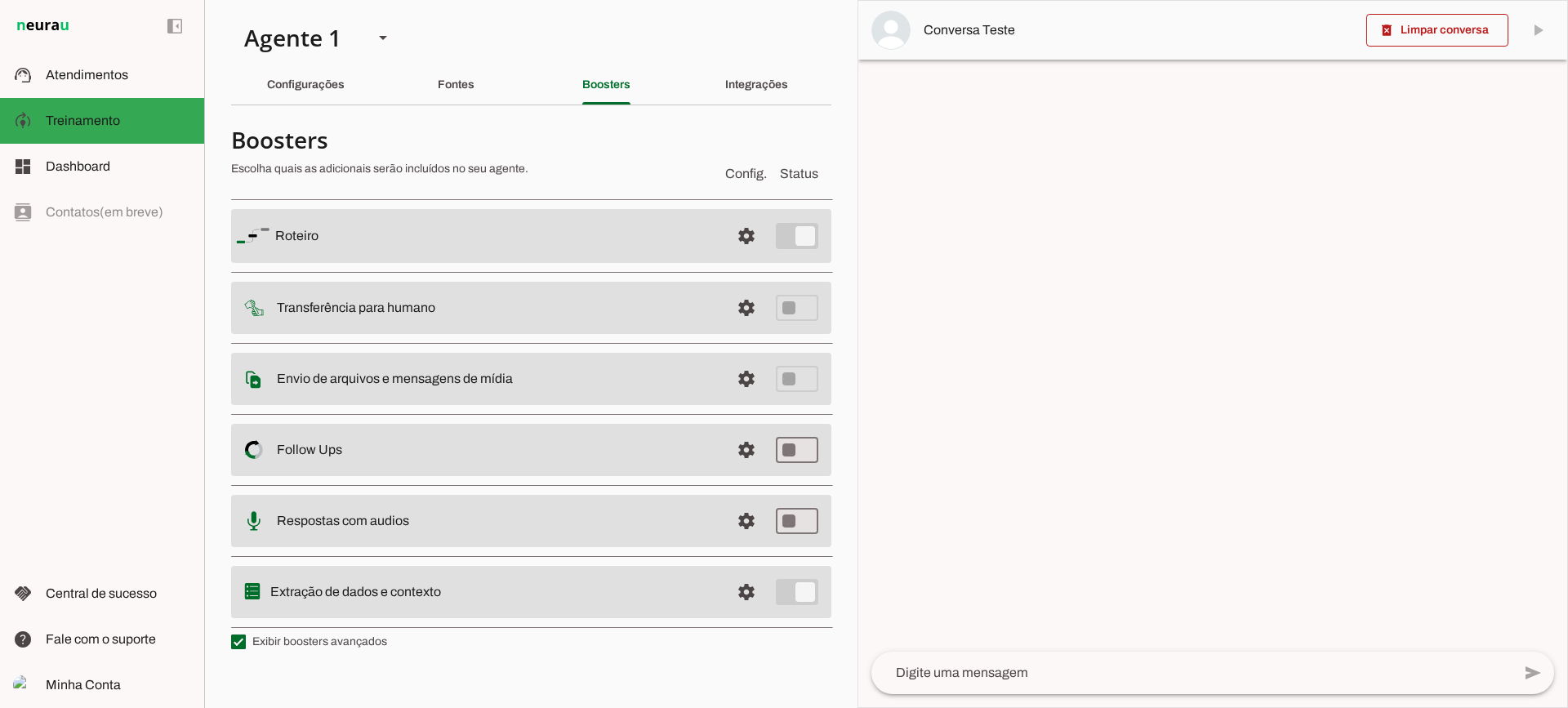
click at [726, 263] on md-item "settings Extração de dados e contexto" at bounding box center [531, 236] width 600 height 54
click at [740, 256] on span at bounding box center [746, 236] width 39 height 39
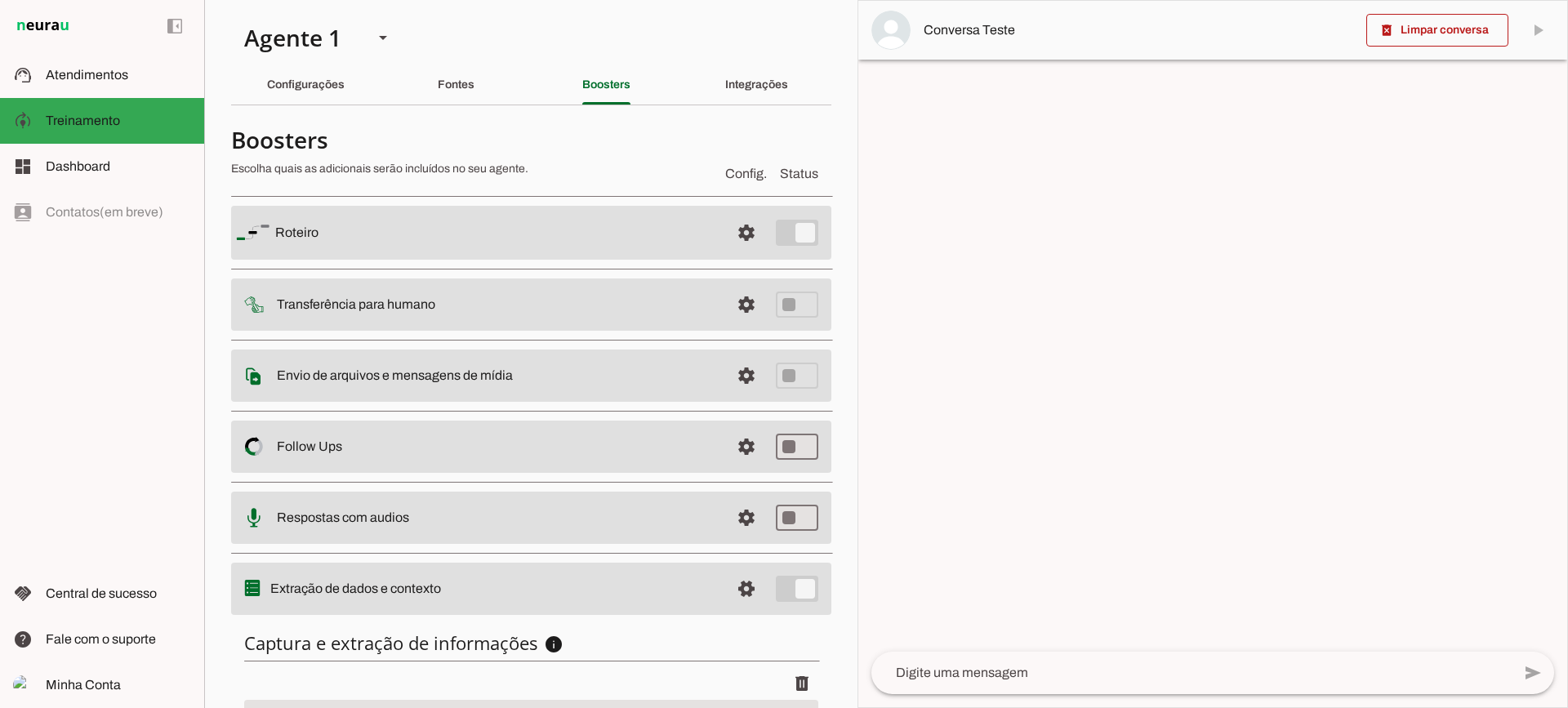
scroll to position [200, 0]
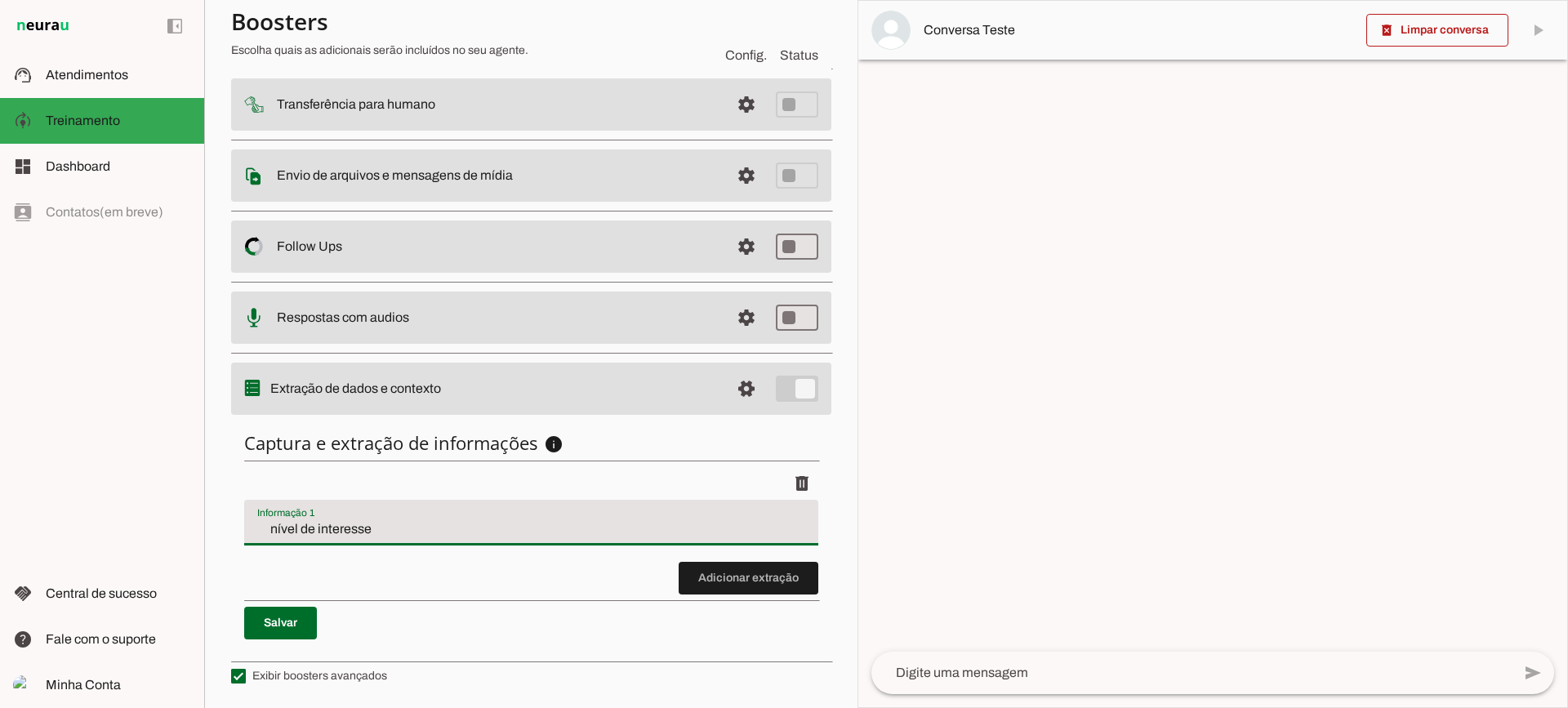
click at [380, 529] on input "nível de interesse" at bounding box center [531, 529] width 548 height 20
click at [437, 591] on discrete-list-input "Adicionar extração" at bounding box center [531, 531] width 574 height 128
click at [736, 576] on span at bounding box center [748, 578] width 140 height 39
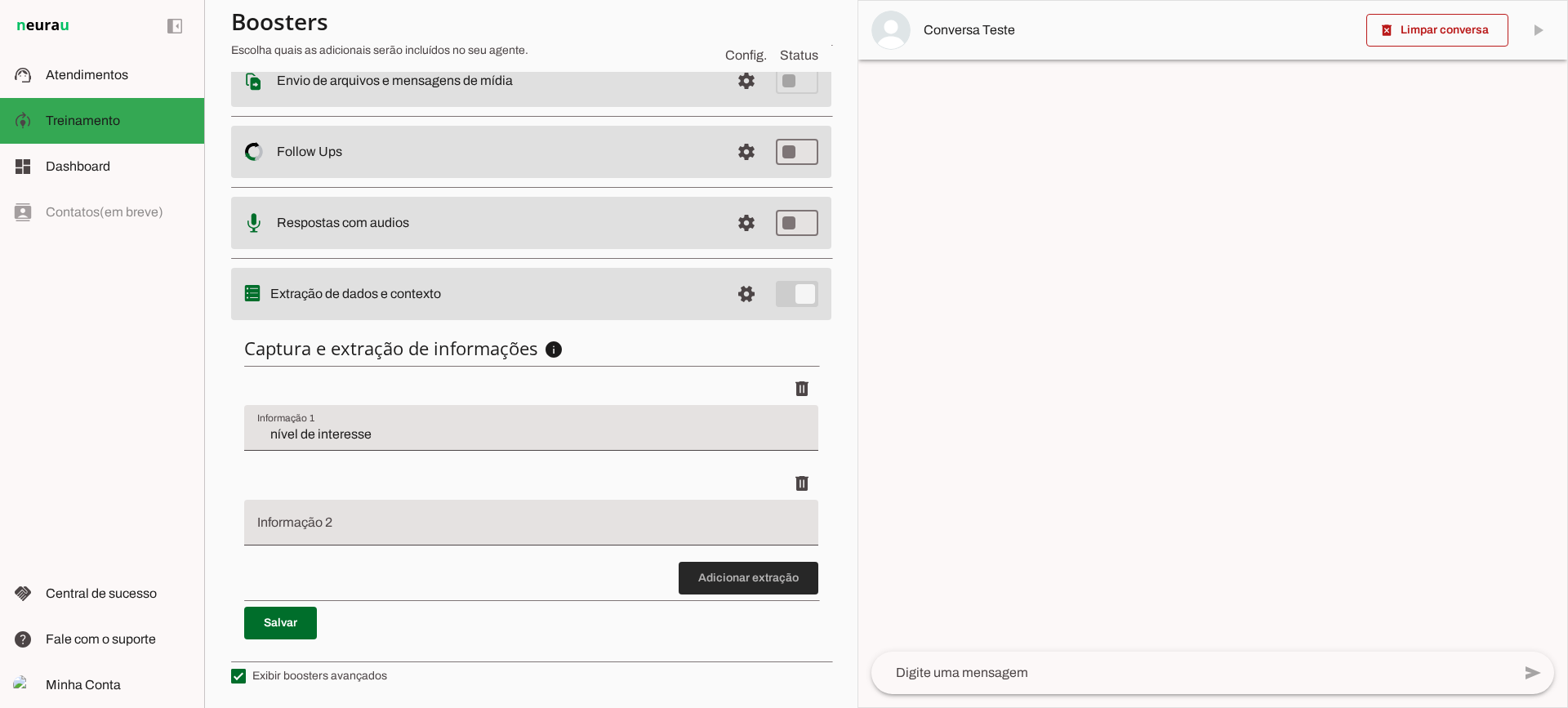
click at [724, 584] on span at bounding box center [748, 578] width 140 height 39
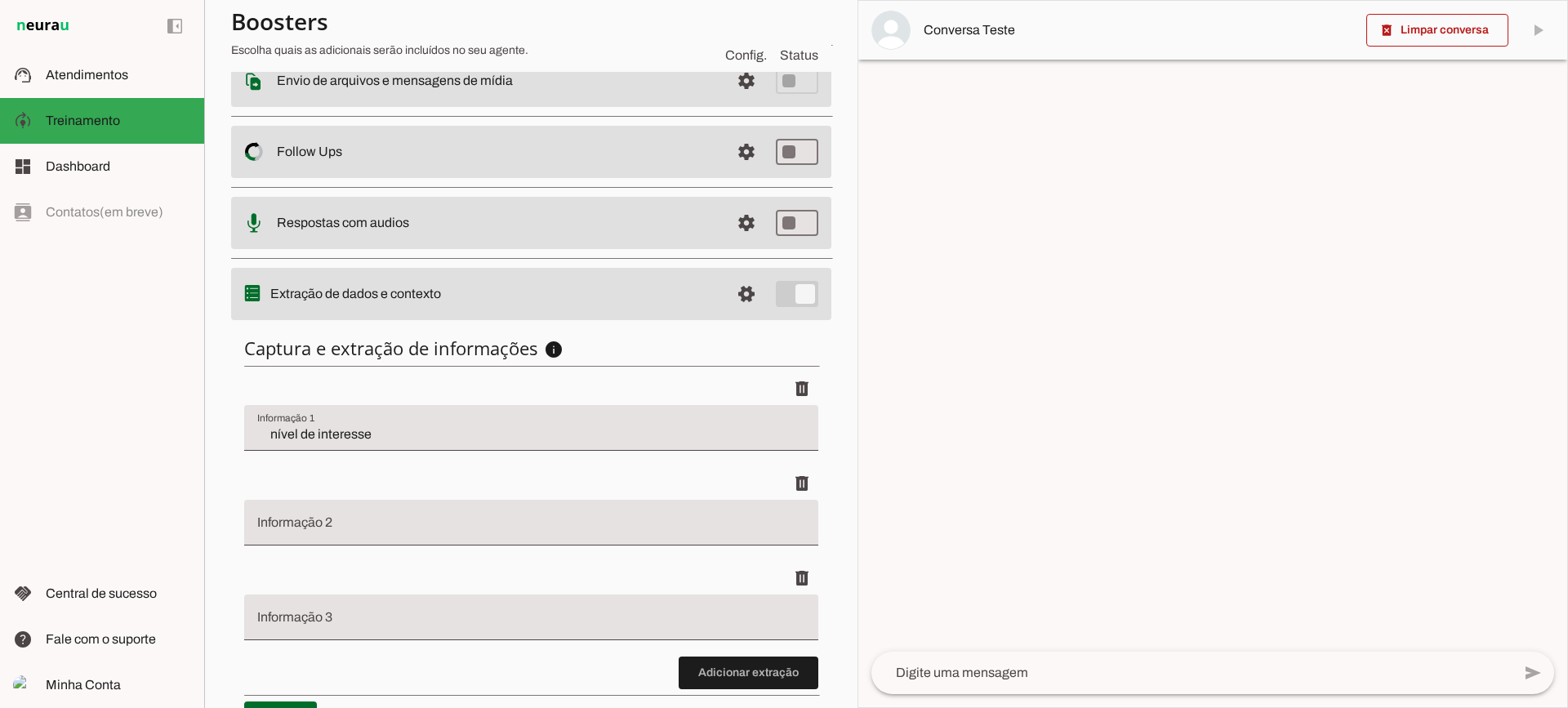
scroll to position [390, 0]
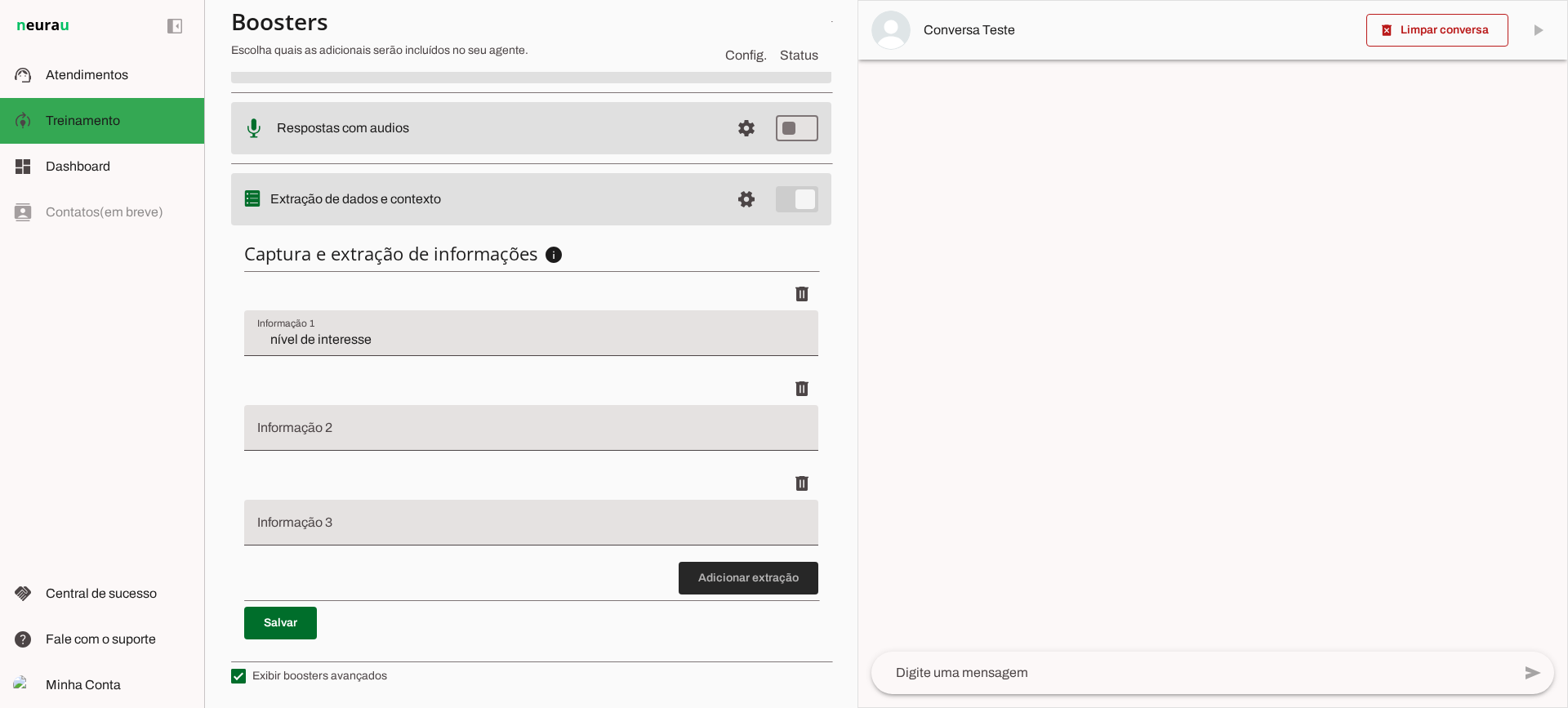
click at [786, 582] on span at bounding box center [748, 578] width 140 height 39
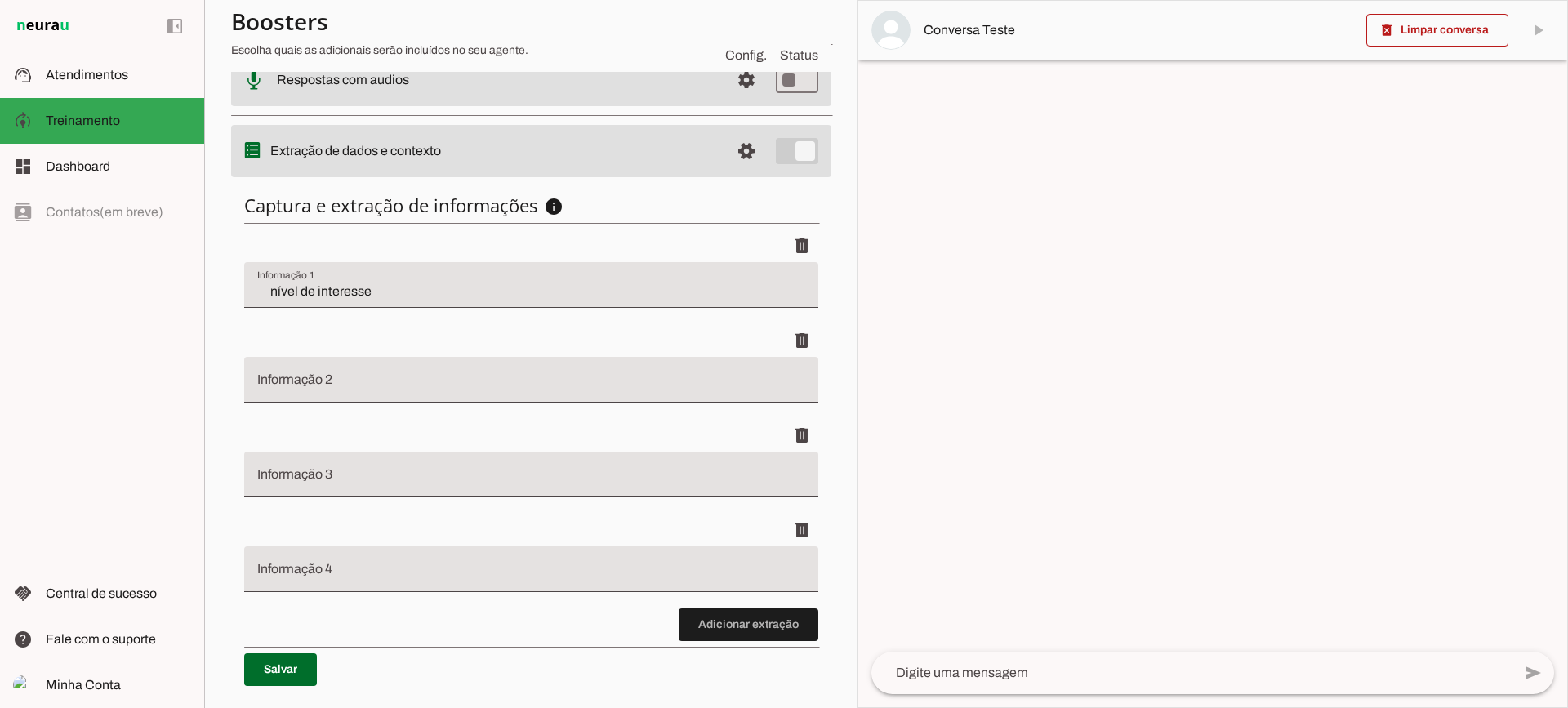
scroll to position [484, 0]
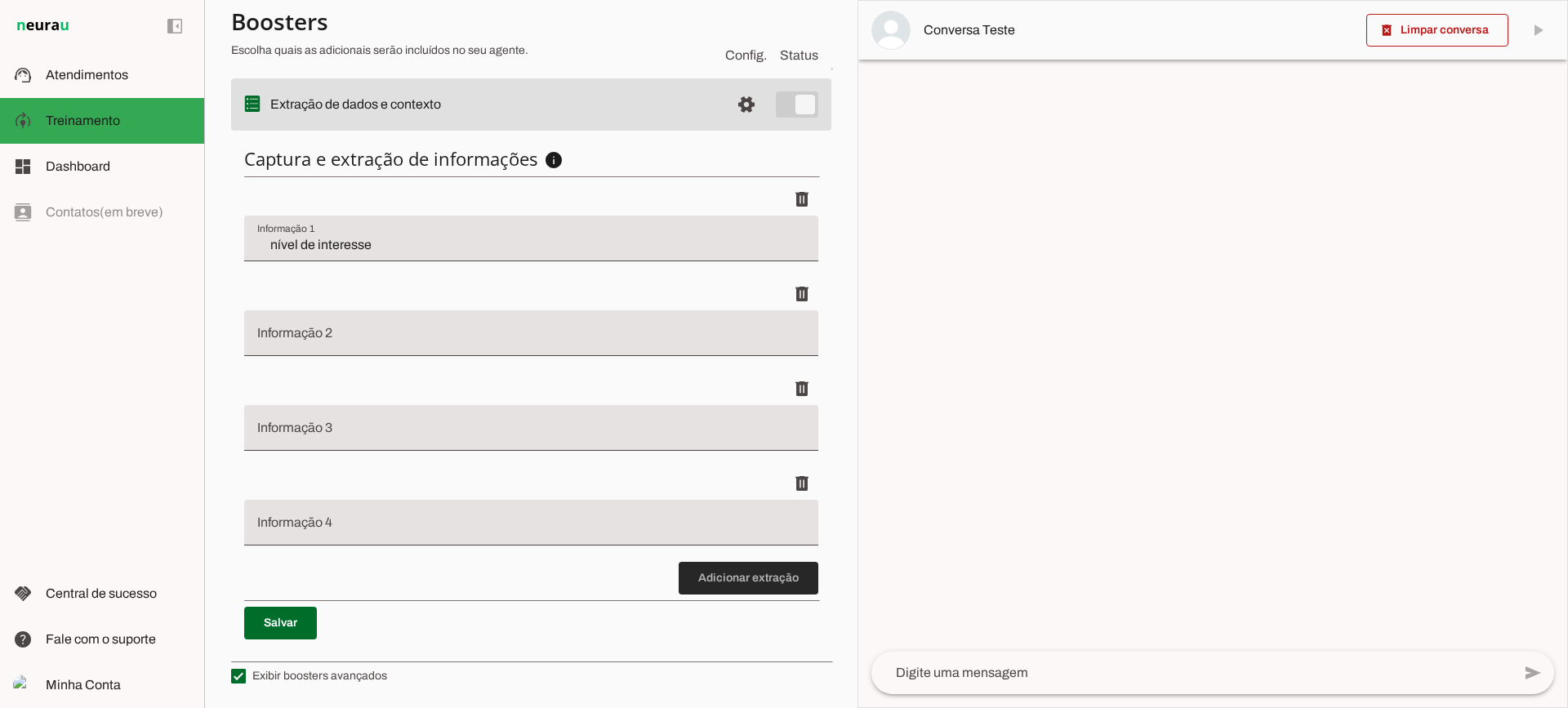
click at [753, 575] on span at bounding box center [748, 578] width 140 height 39
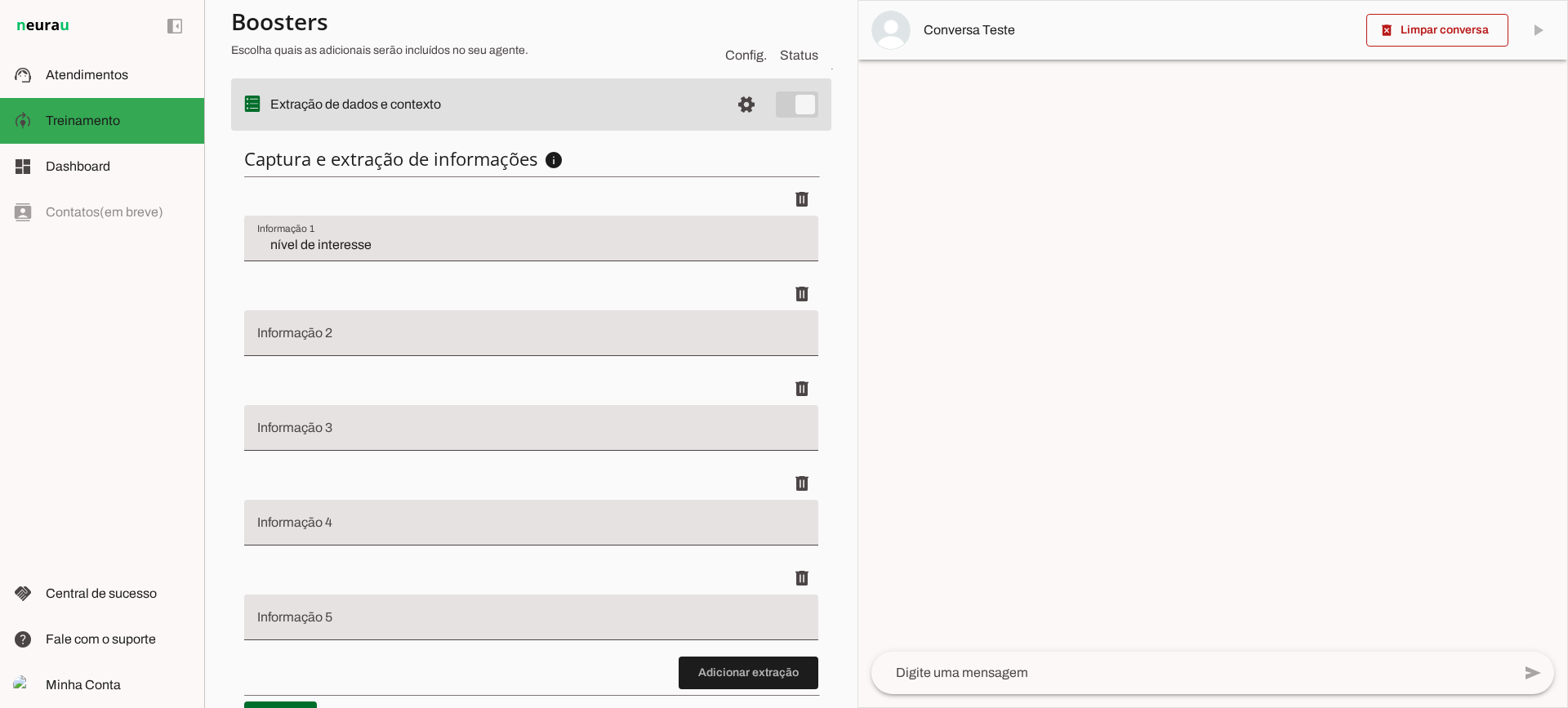
click at [372, 232] on div "nível de interesse" at bounding box center [531, 239] width 574 height 46
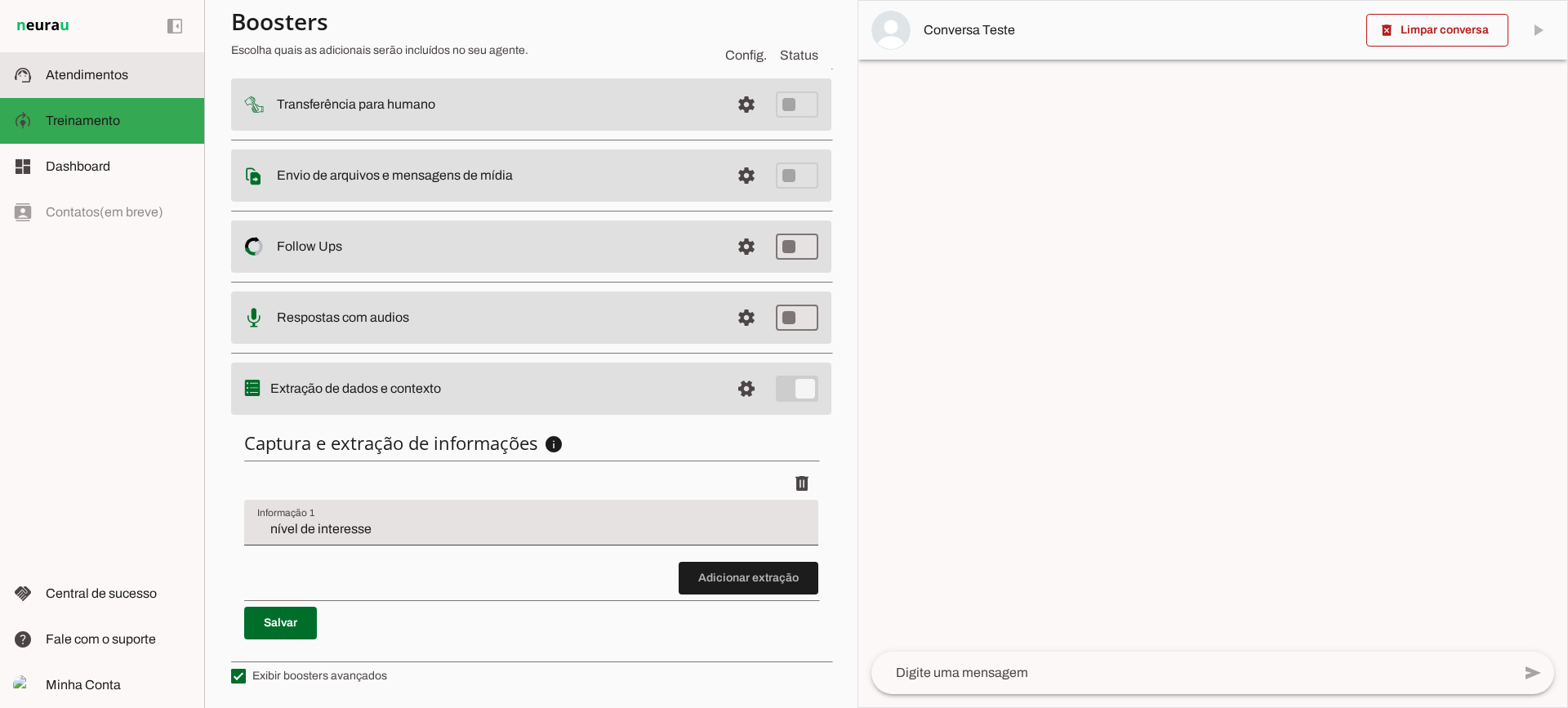
click at [54, 77] on span "Atendimentos" at bounding box center [87, 74] width 83 height 14
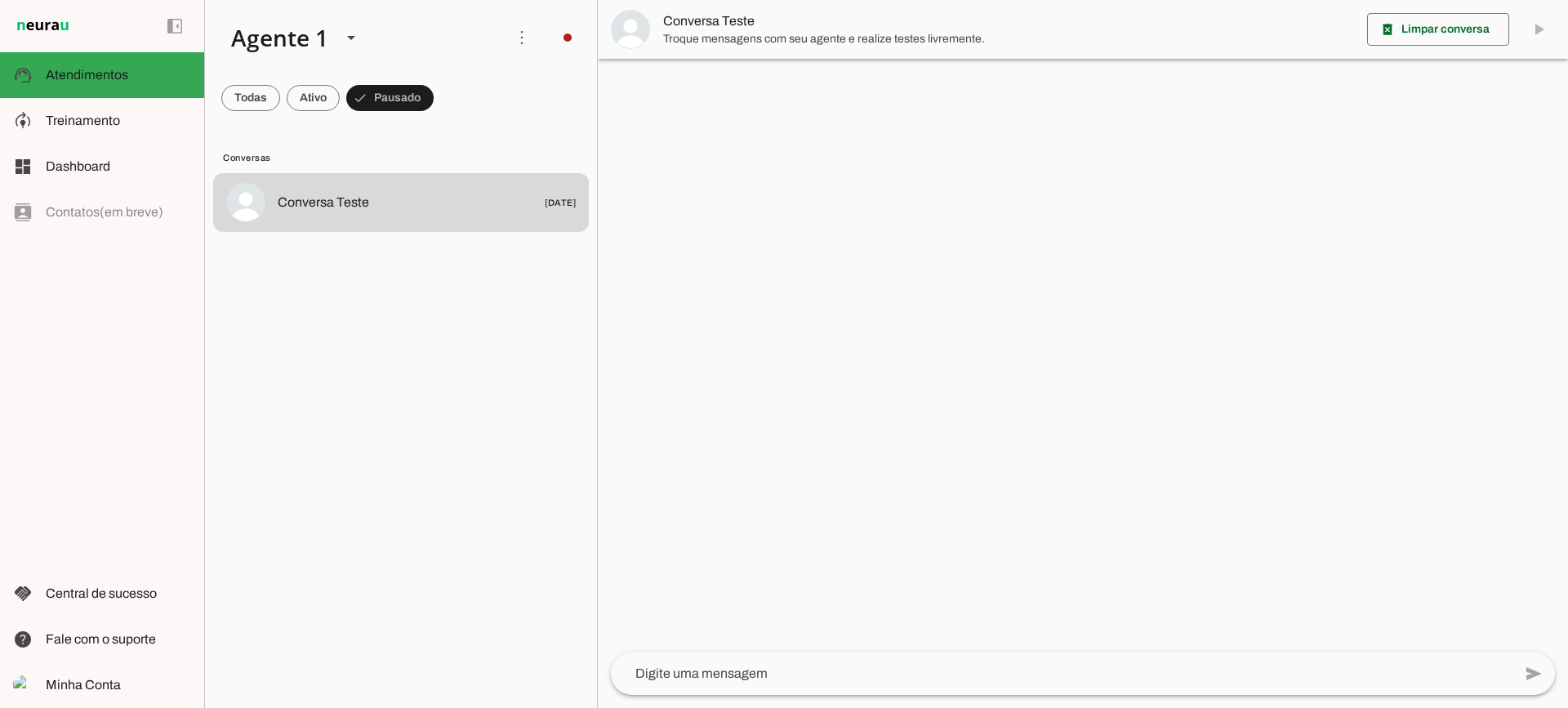
click at [665, 31] on span "Troque mensagens com seu agente e realize testes livremente." at bounding box center [1008, 39] width 691 height 16
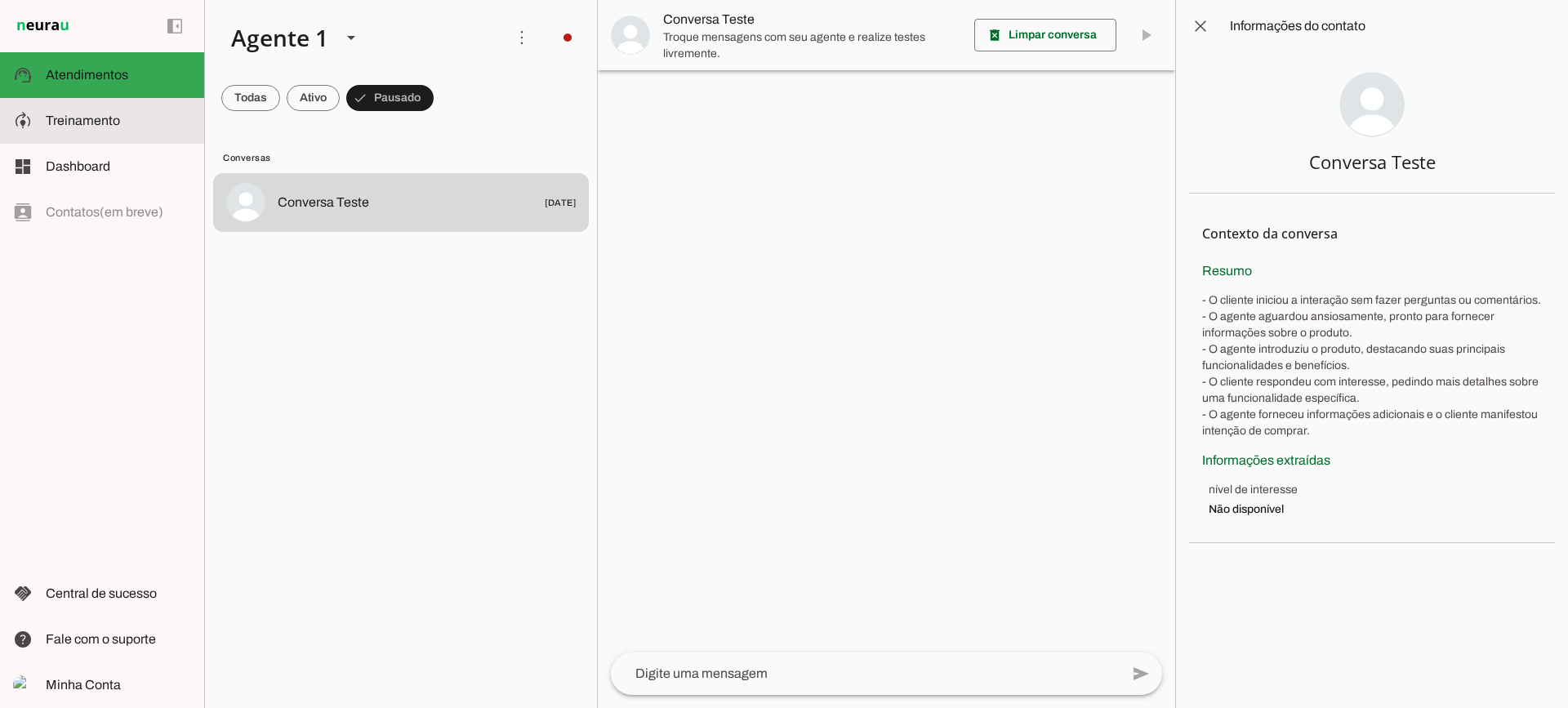
click at [29, 110] on md-item "model_training Treinamento Treinamento" at bounding box center [102, 121] width 204 height 46
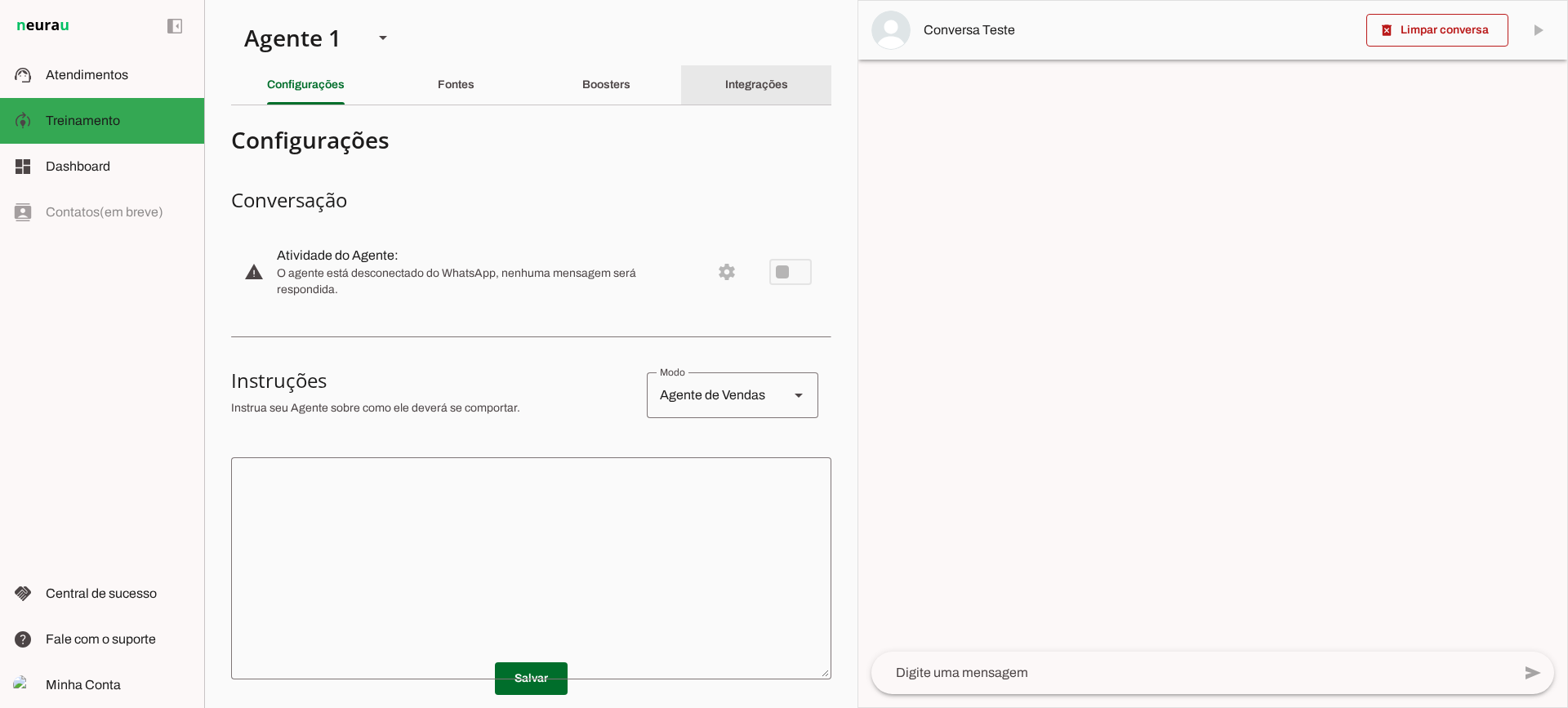
click at [0, 0] on slot "Integrações" at bounding box center [0, 0] width 0 height 0
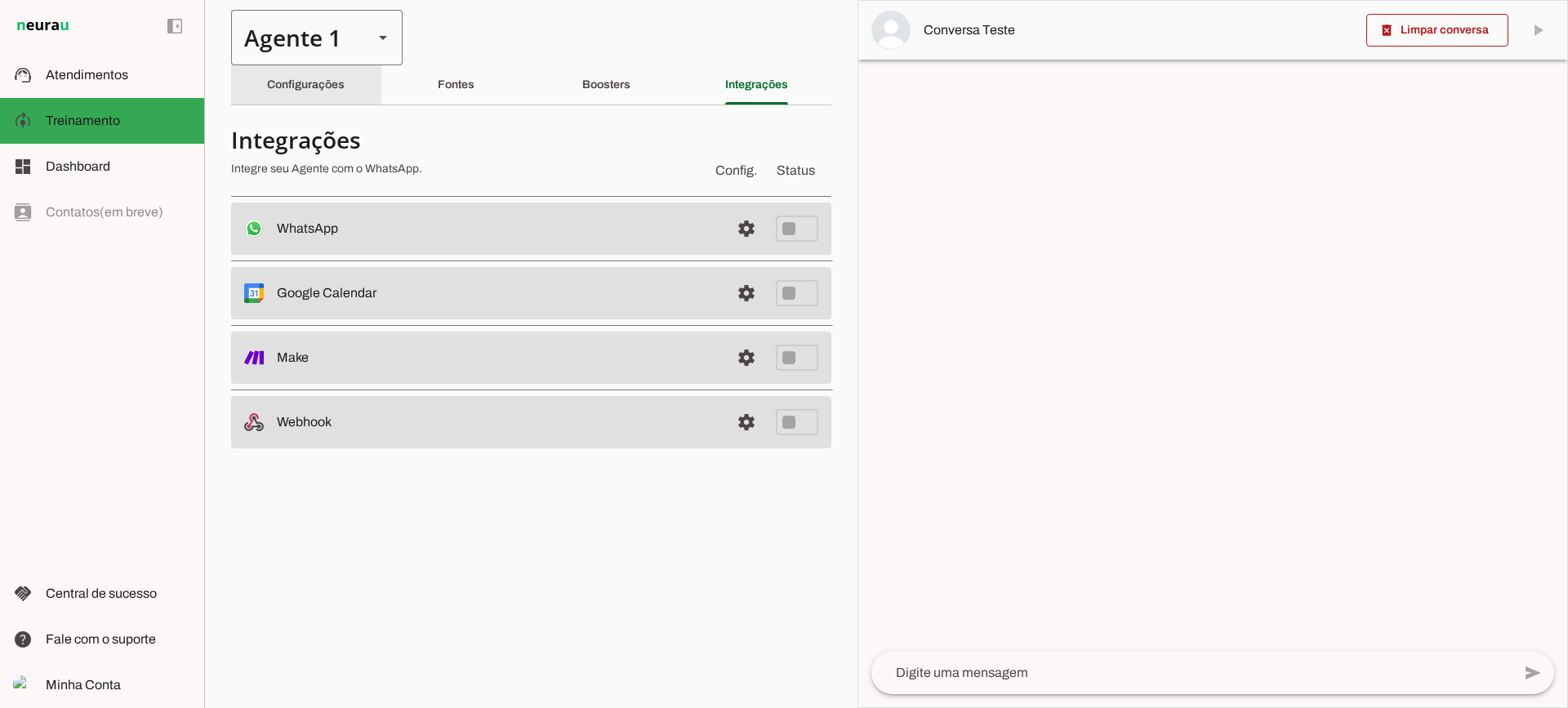
drag, startPoint x: 332, startPoint y: 73, endPoint x: 331, endPoint y: 24, distance: 49.0
click at [331, 72] on div "Configurações" at bounding box center [306, 85] width 78 height 39
